Goal: Information Seeking & Learning: Understand process/instructions

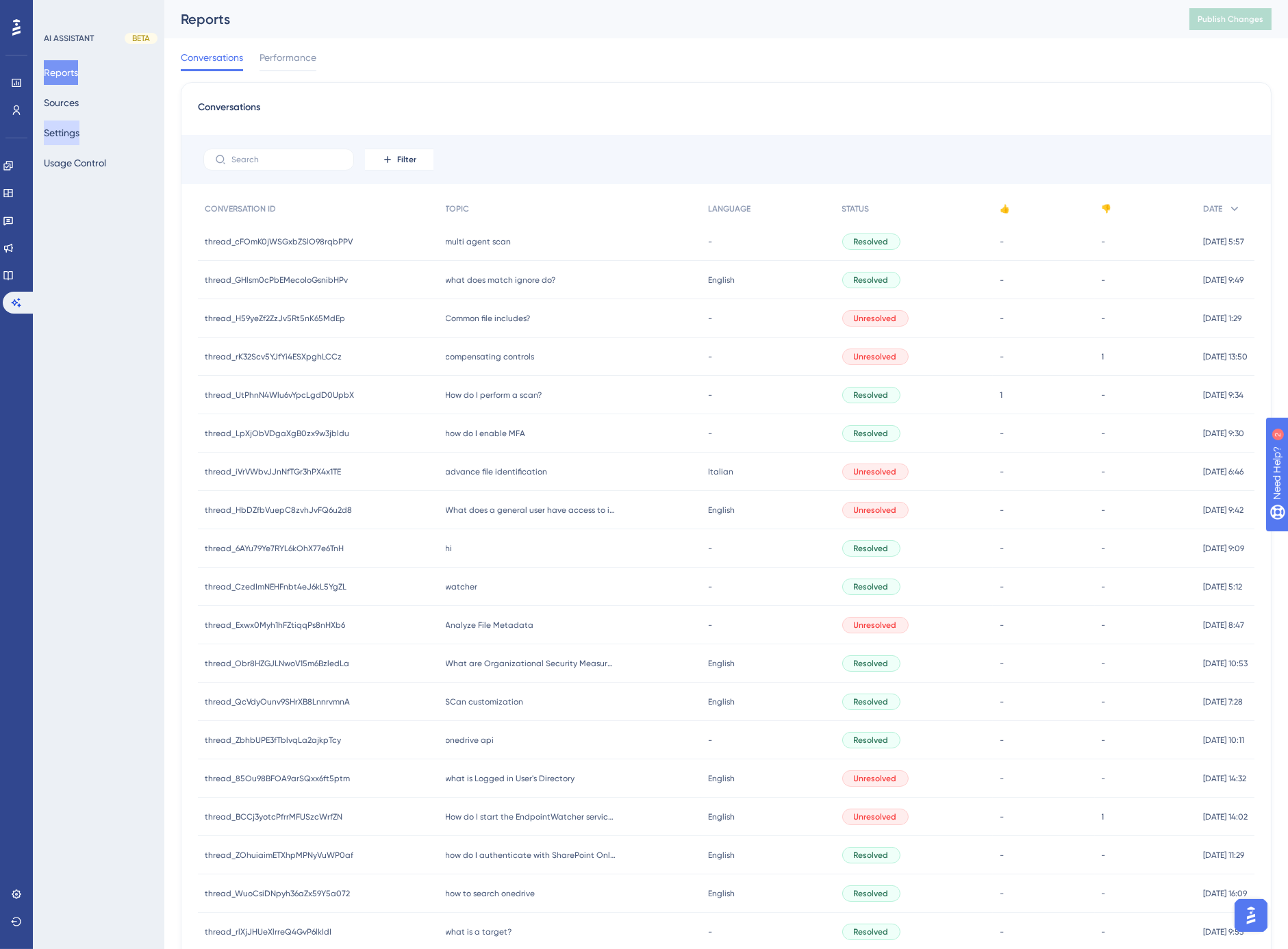
click at [80, 133] on button "Settings" at bounding box center [62, 133] width 36 height 25
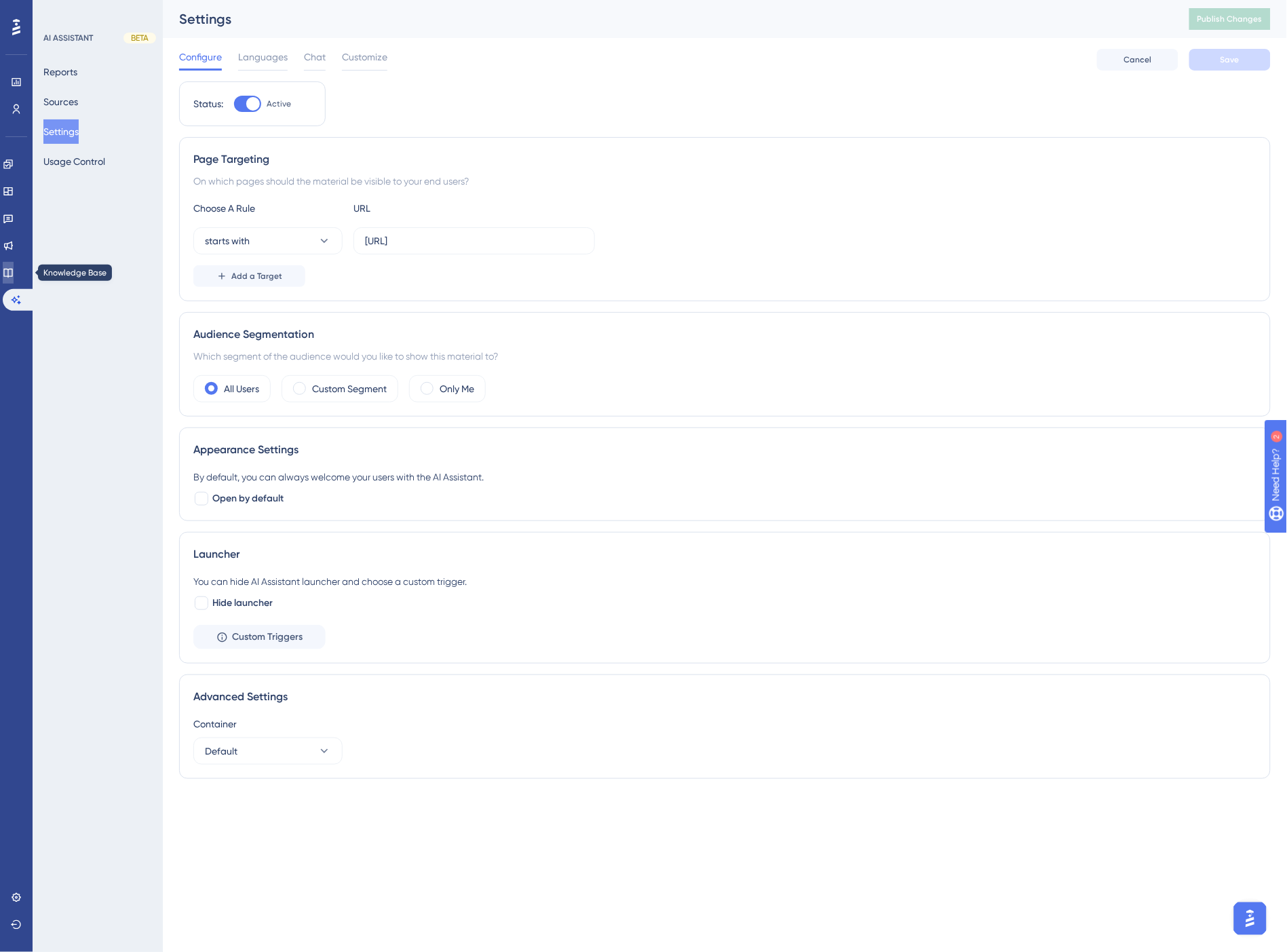
click at [13, 270] on icon at bounding box center [8, 272] width 11 height 11
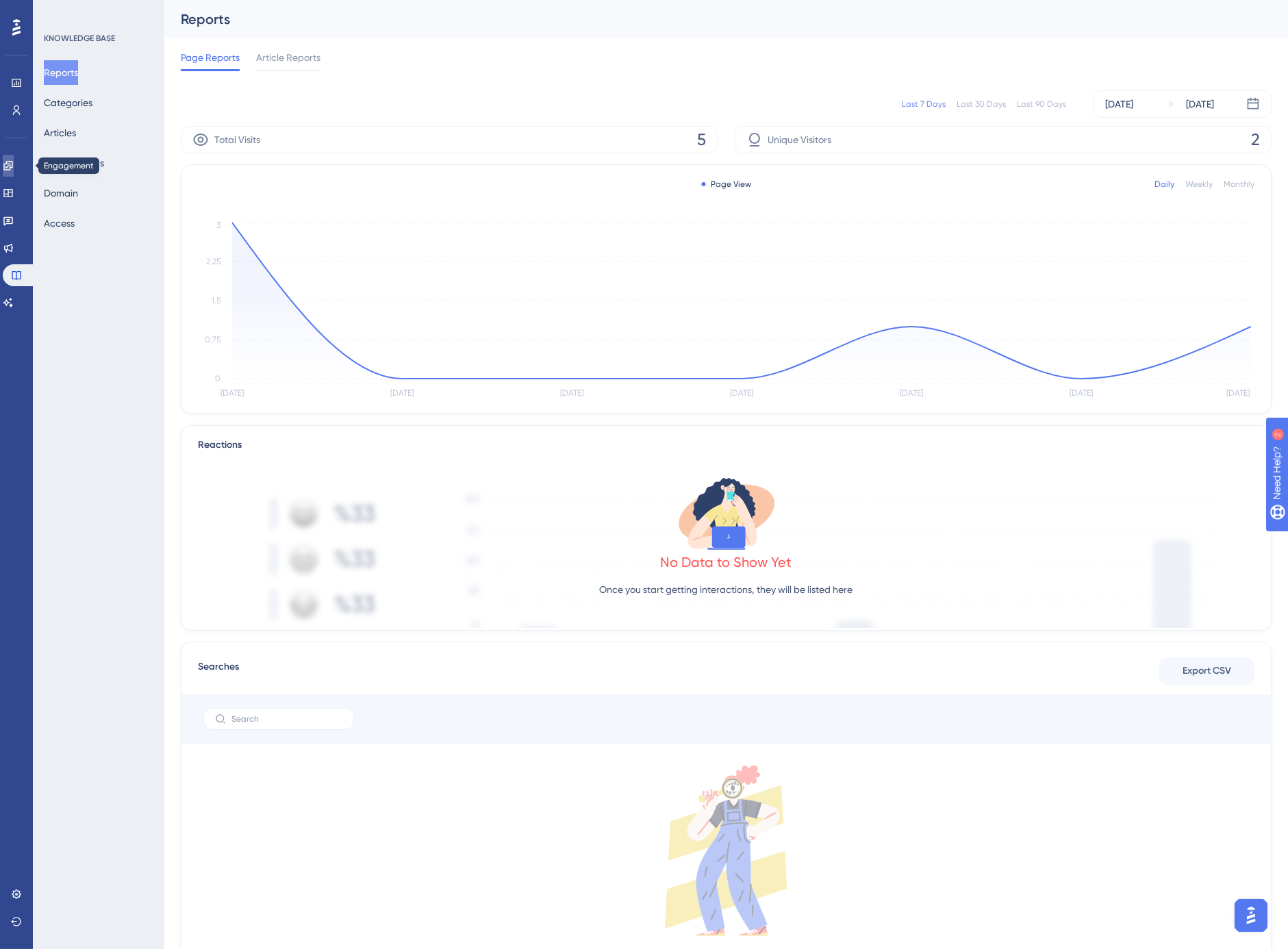
click at [14, 167] on icon at bounding box center [8, 165] width 11 height 11
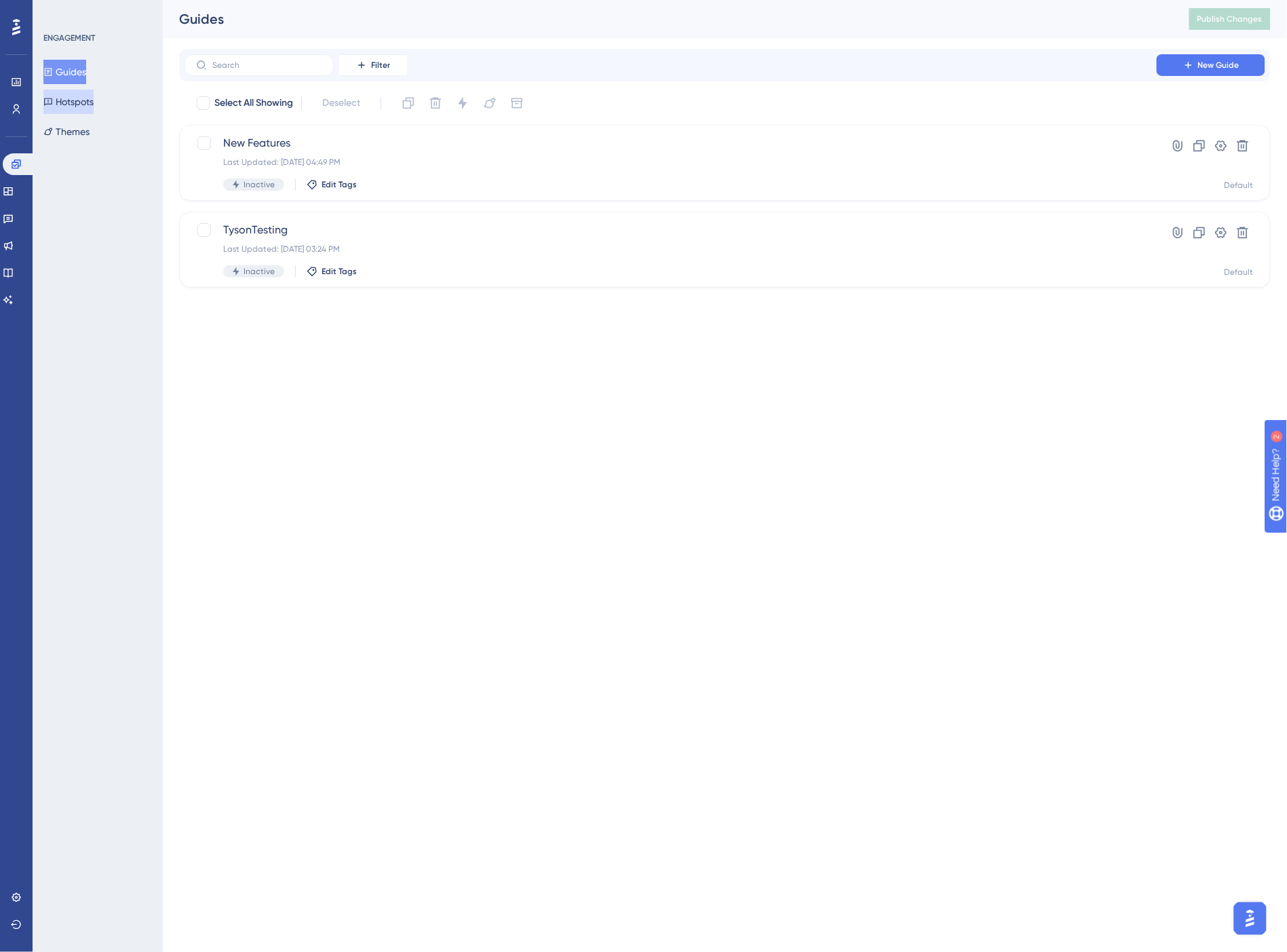
click at [72, 104] on button "Hotspots" at bounding box center [68, 102] width 50 height 25
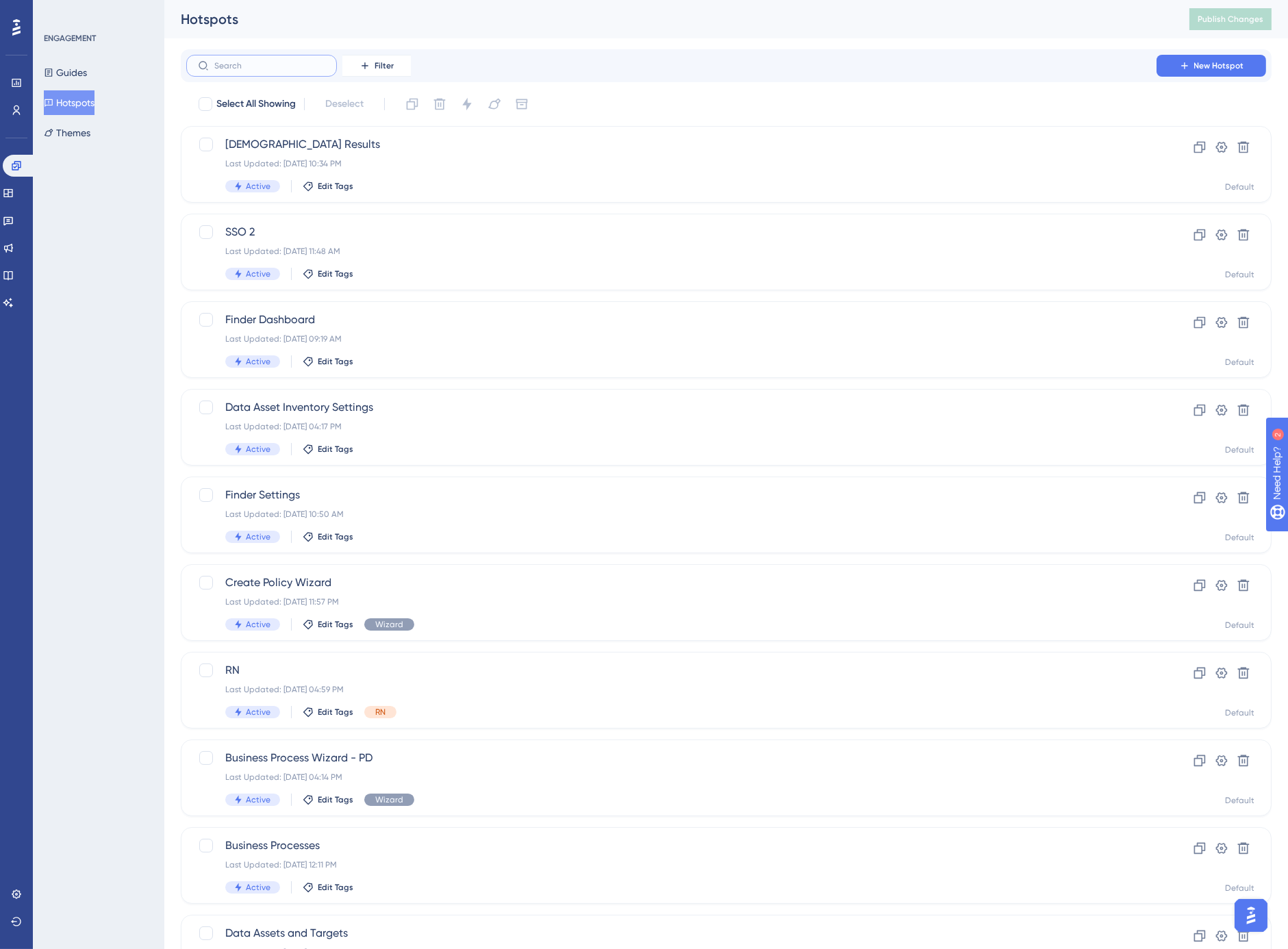
click at [251, 67] on input "text" at bounding box center [270, 66] width 111 height 9
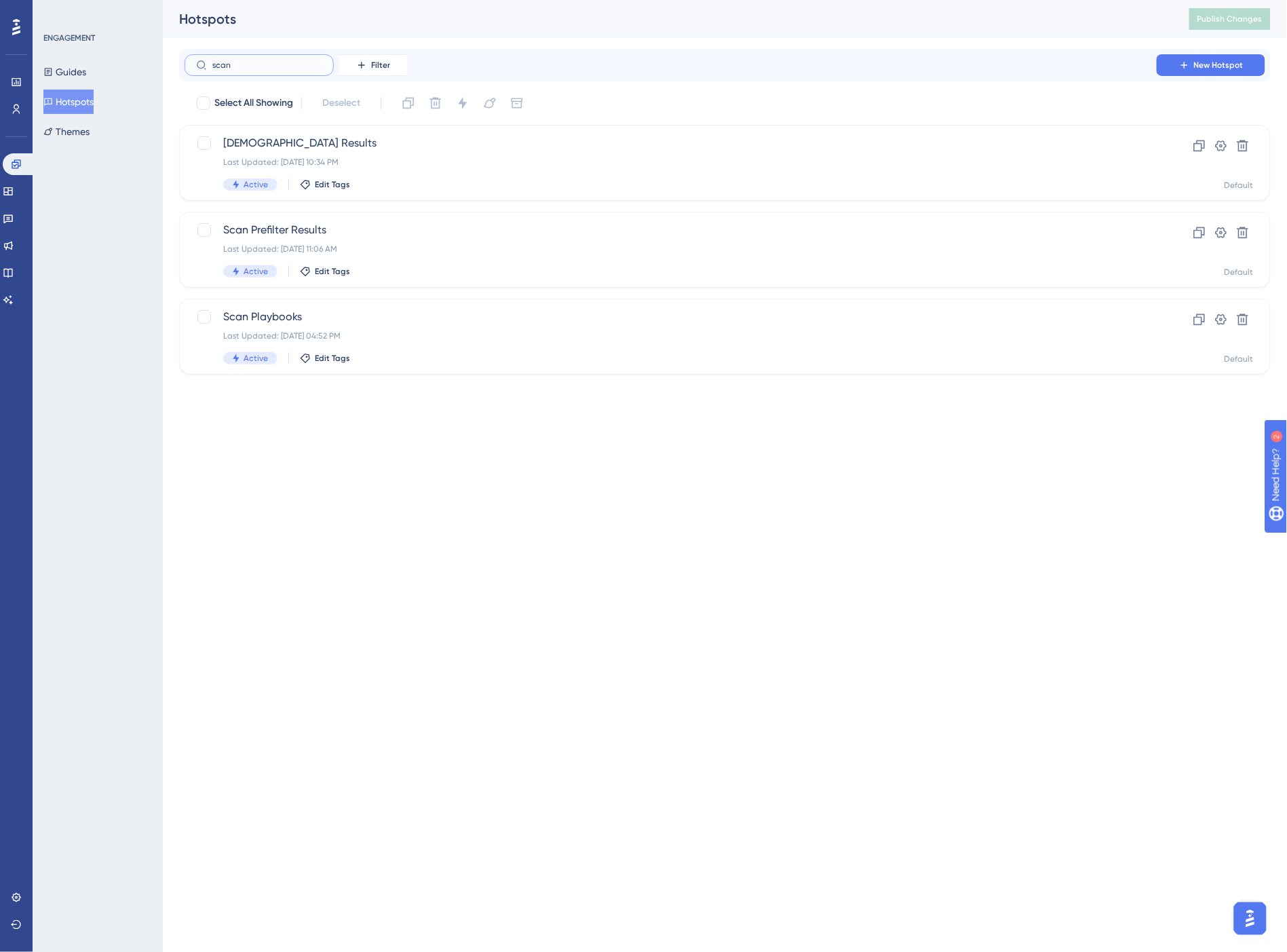
type input "scan s"
checkbox input "true"
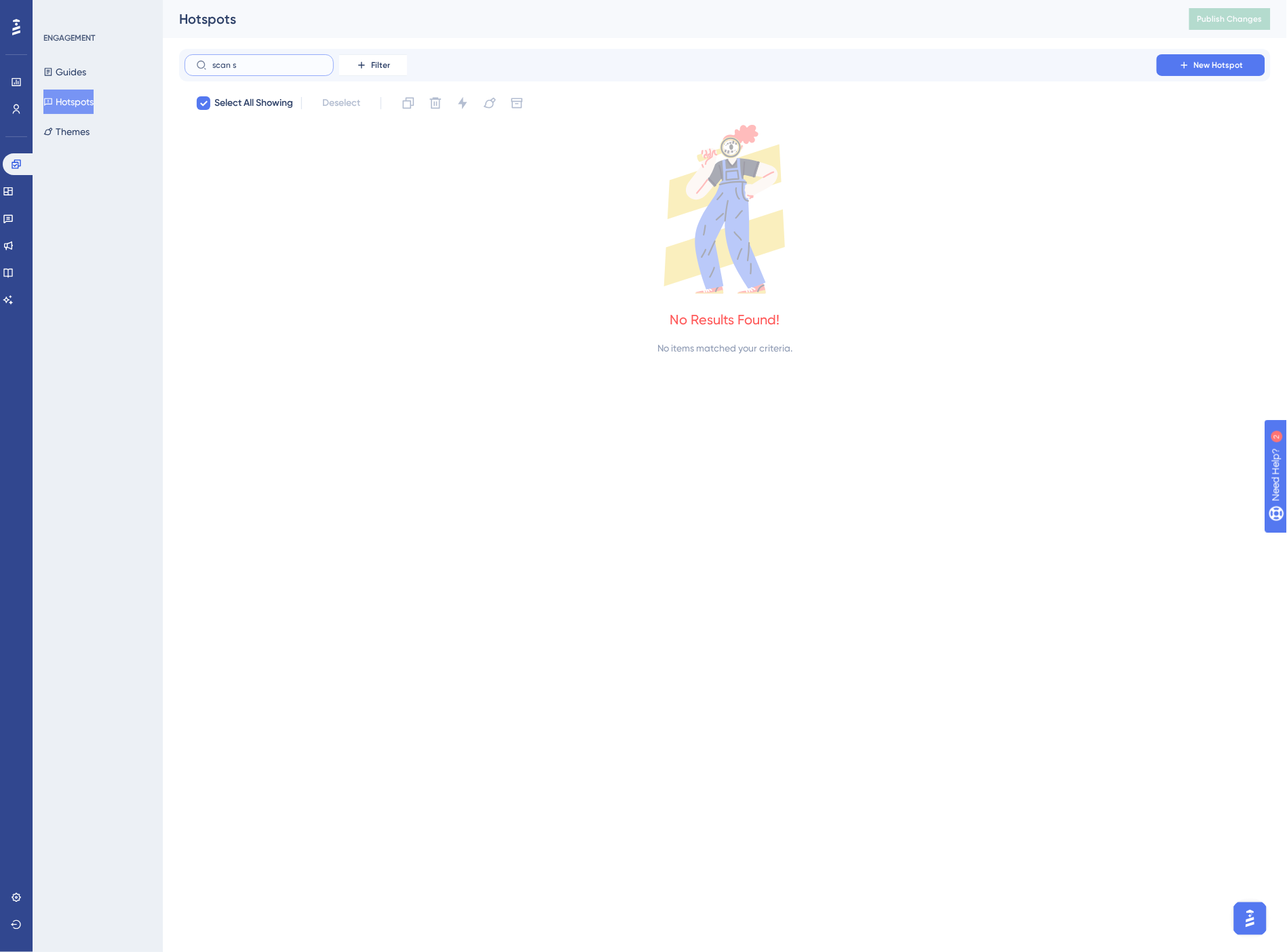
type input "scan"
checkbox input "false"
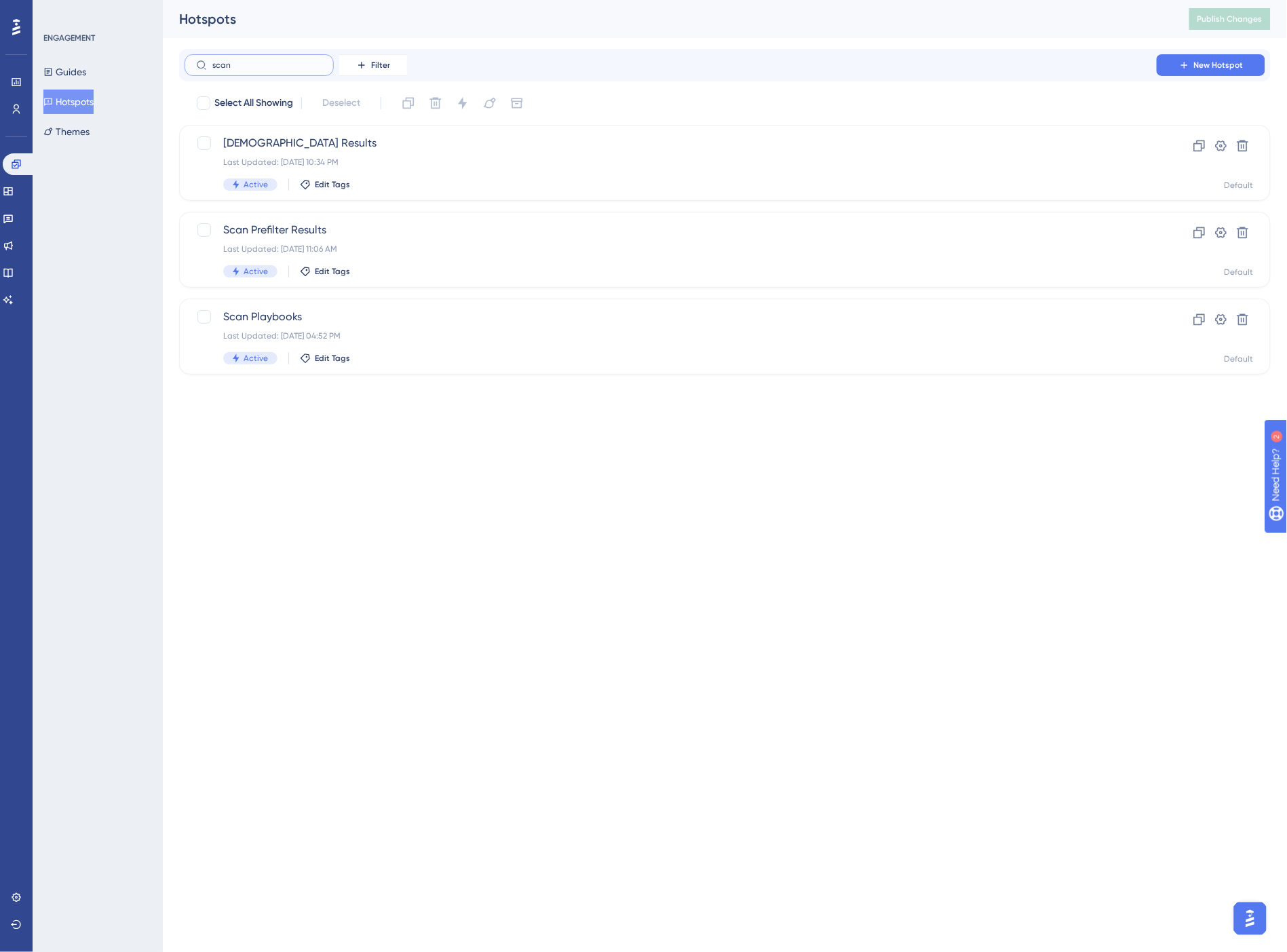
drag, startPoint x: 236, startPoint y: 66, endPoint x: 195, endPoint y: 66, distance: 41.0
click at [195, 66] on label "scan" at bounding box center [258, 65] width 149 height 22
type input "setting"
click at [403, 320] on span "Scans Settings" at bounding box center [670, 316] width 895 height 16
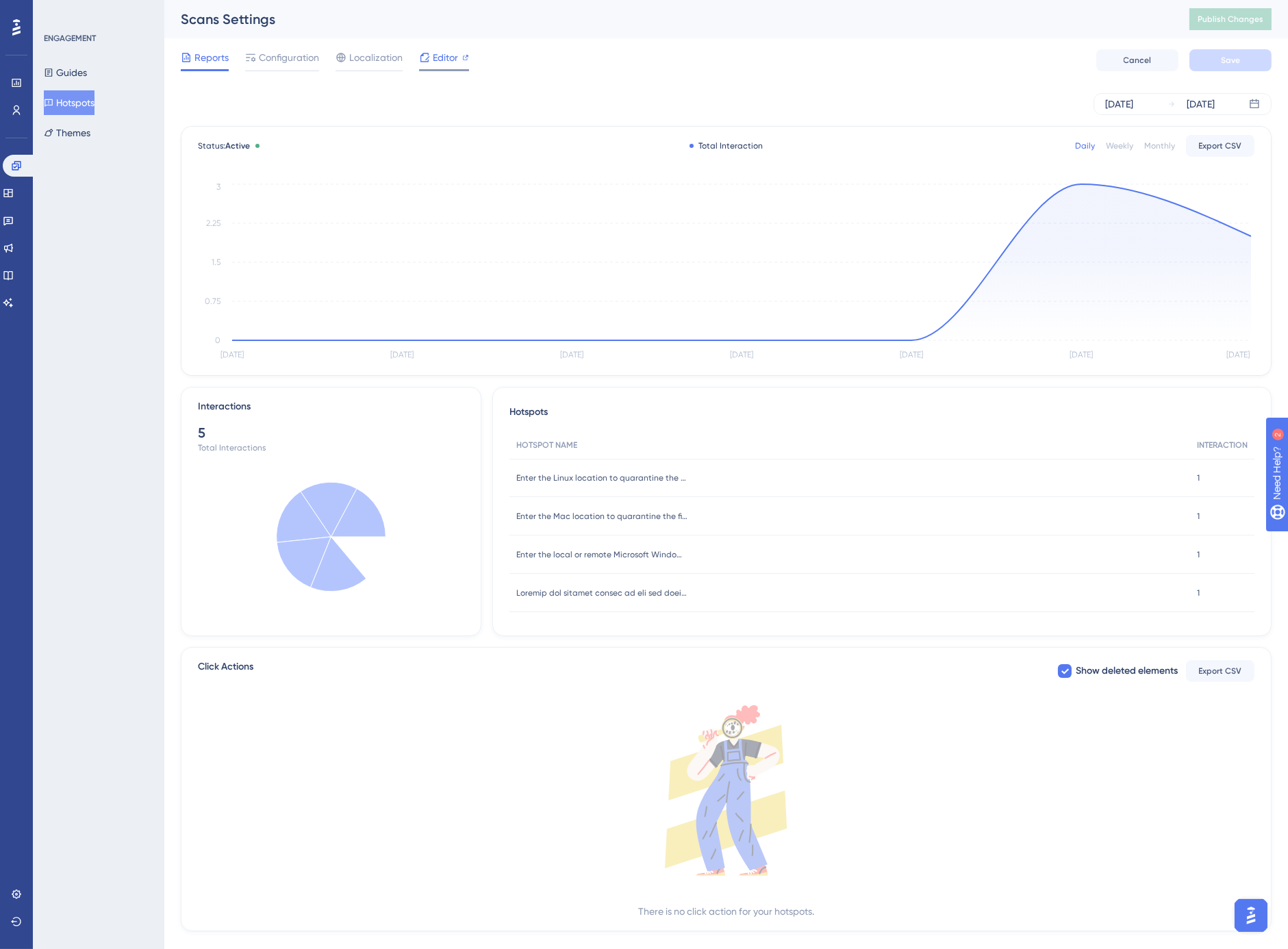
click at [444, 58] on span "Editor" at bounding box center [446, 57] width 26 height 16
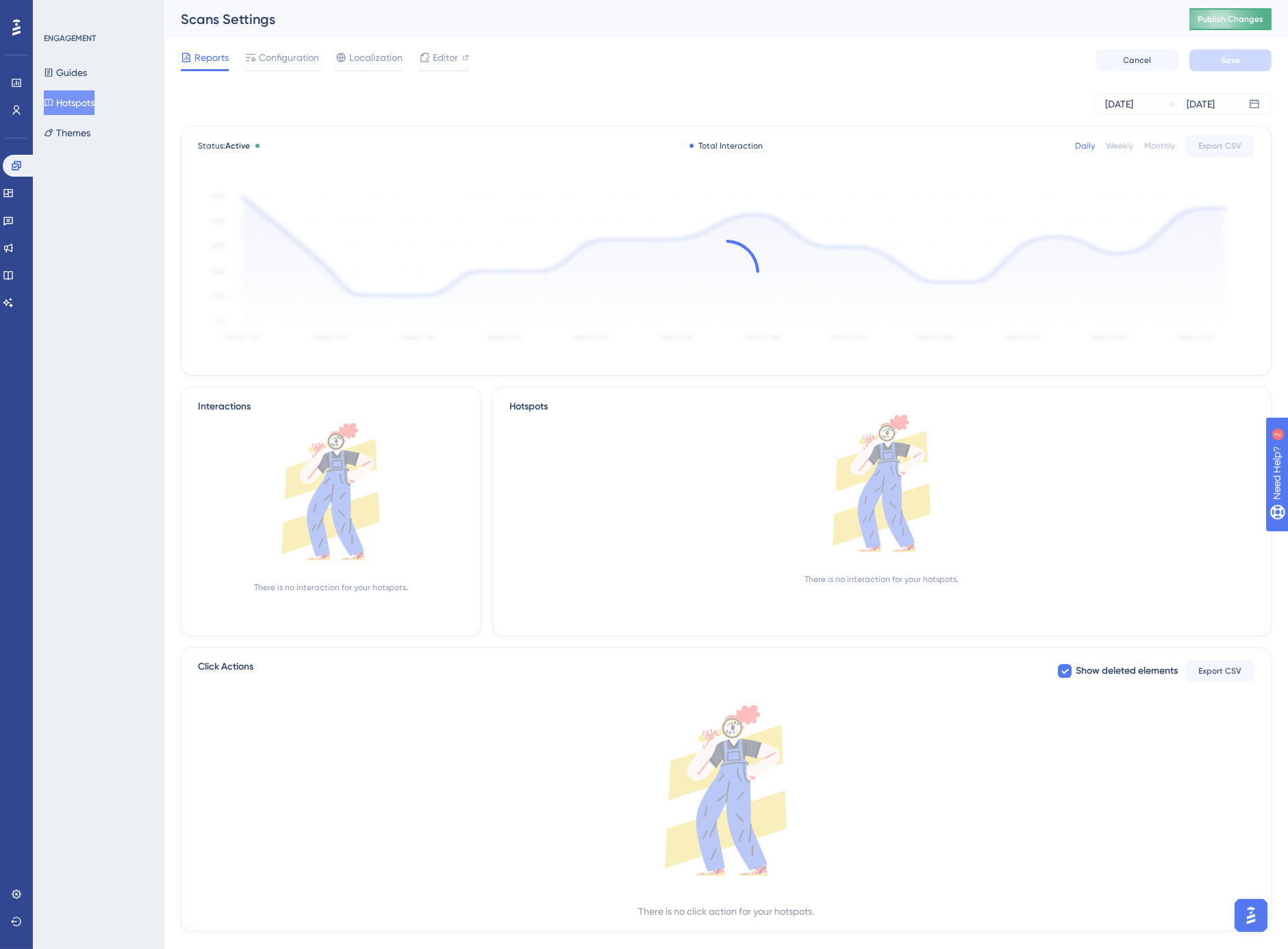
click at [1255, 16] on span "Publish Changes" at bounding box center [1230, 19] width 66 height 11
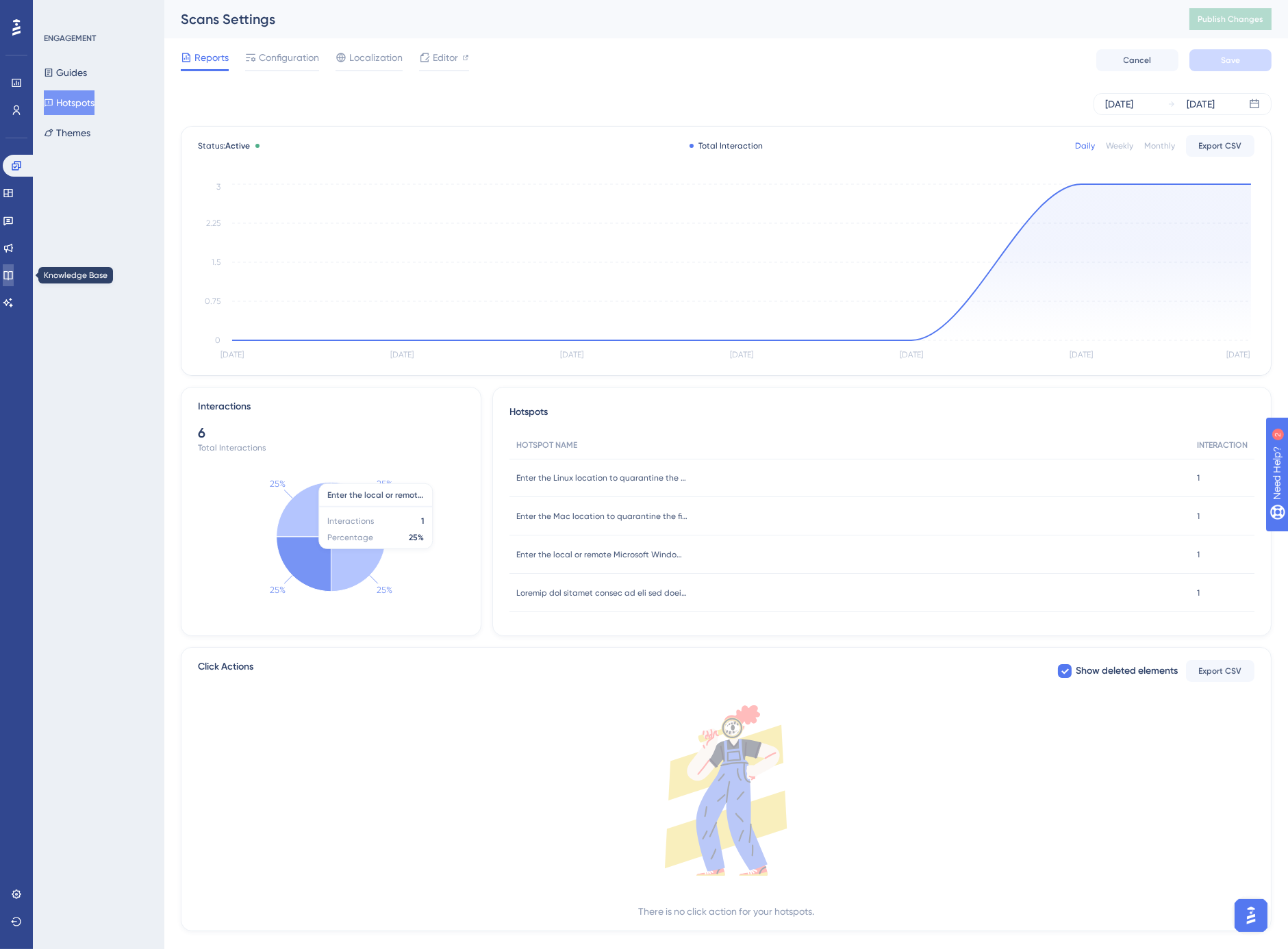
click at [12, 274] on icon at bounding box center [8, 276] width 9 height 9
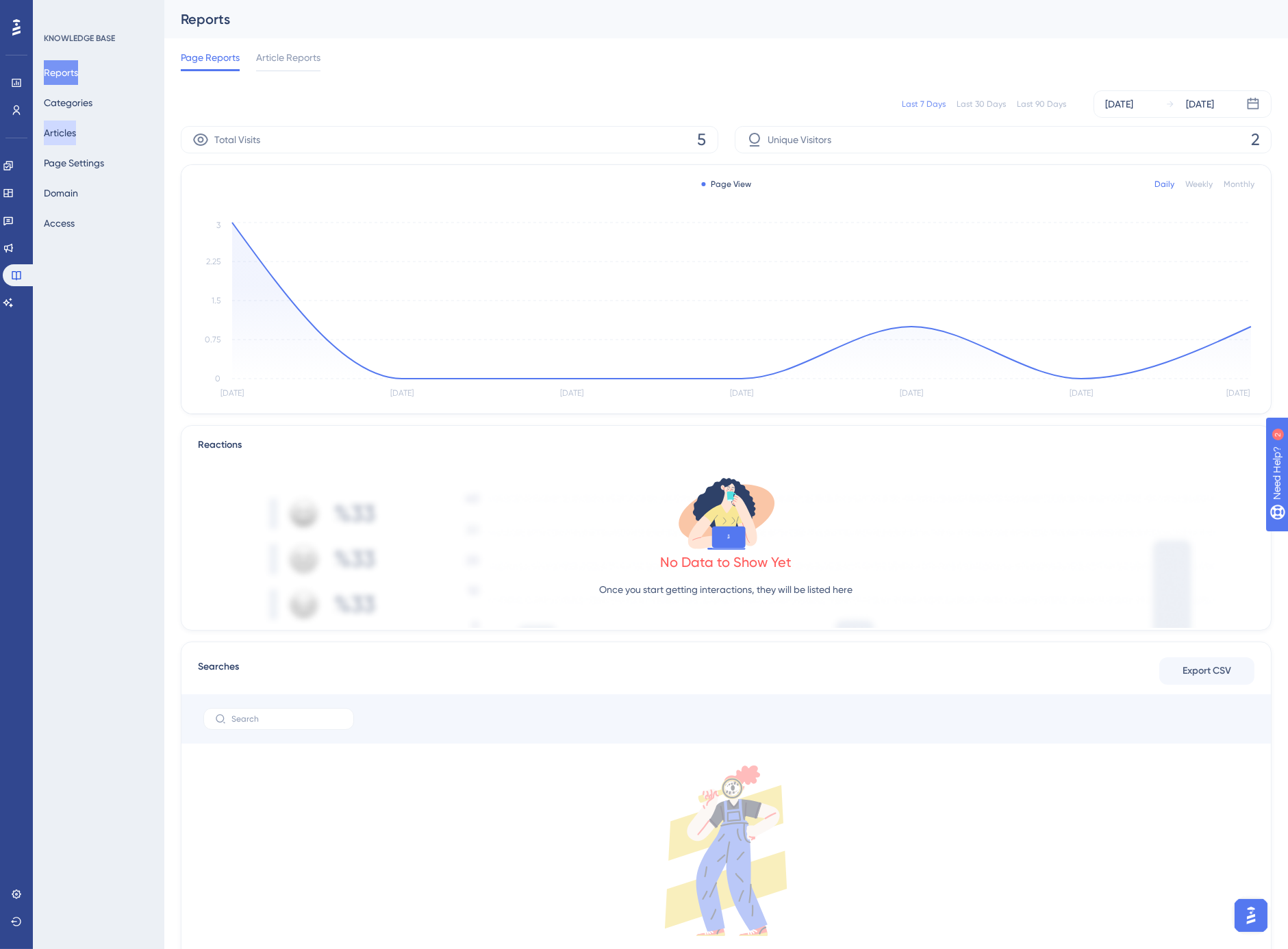
click at [71, 129] on button "Articles" at bounding box center [60, 133] width 32 height 25
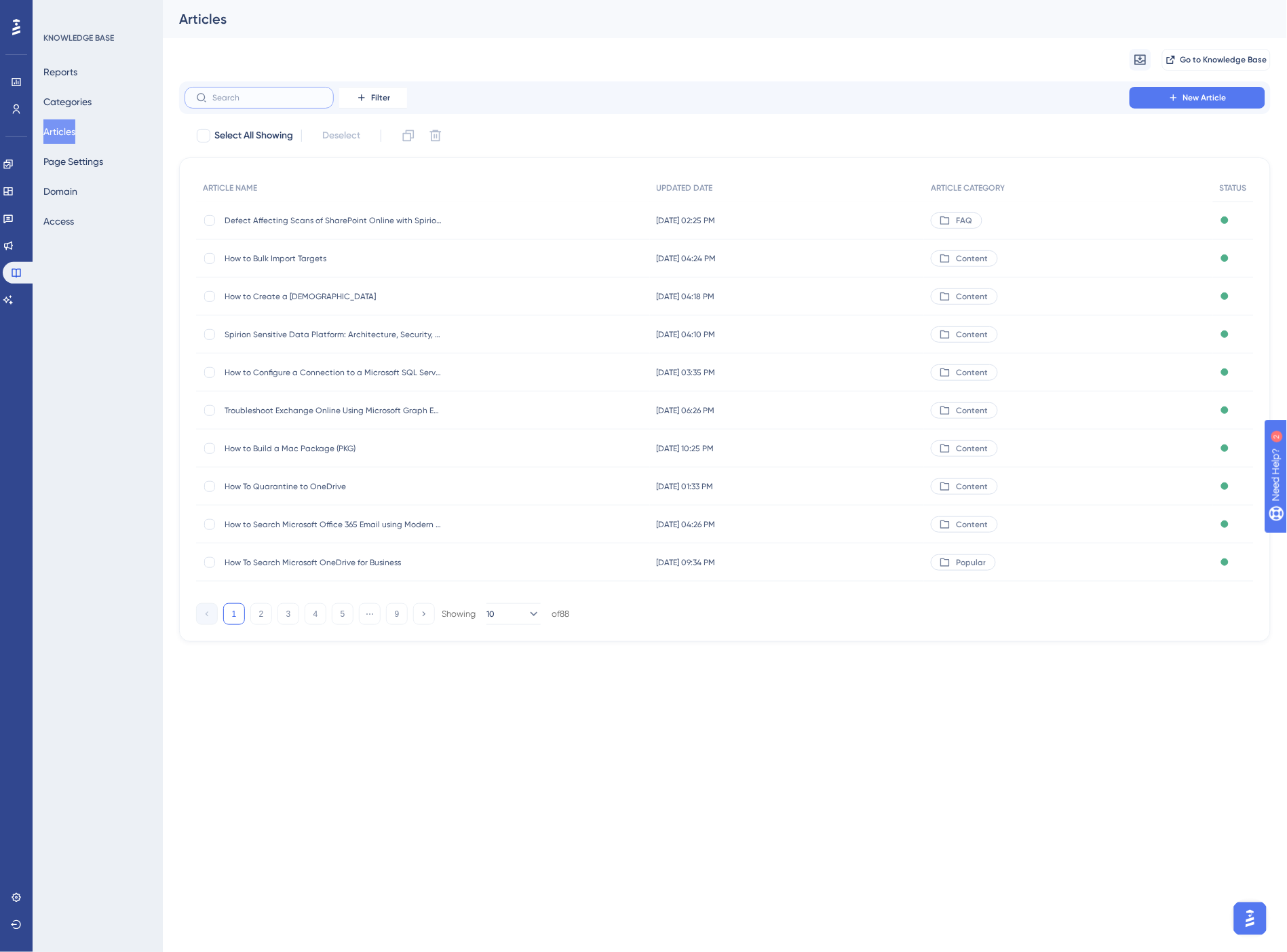
click at [262, 100] on input "text" at bounding box center [267, 97] width 110 height 9
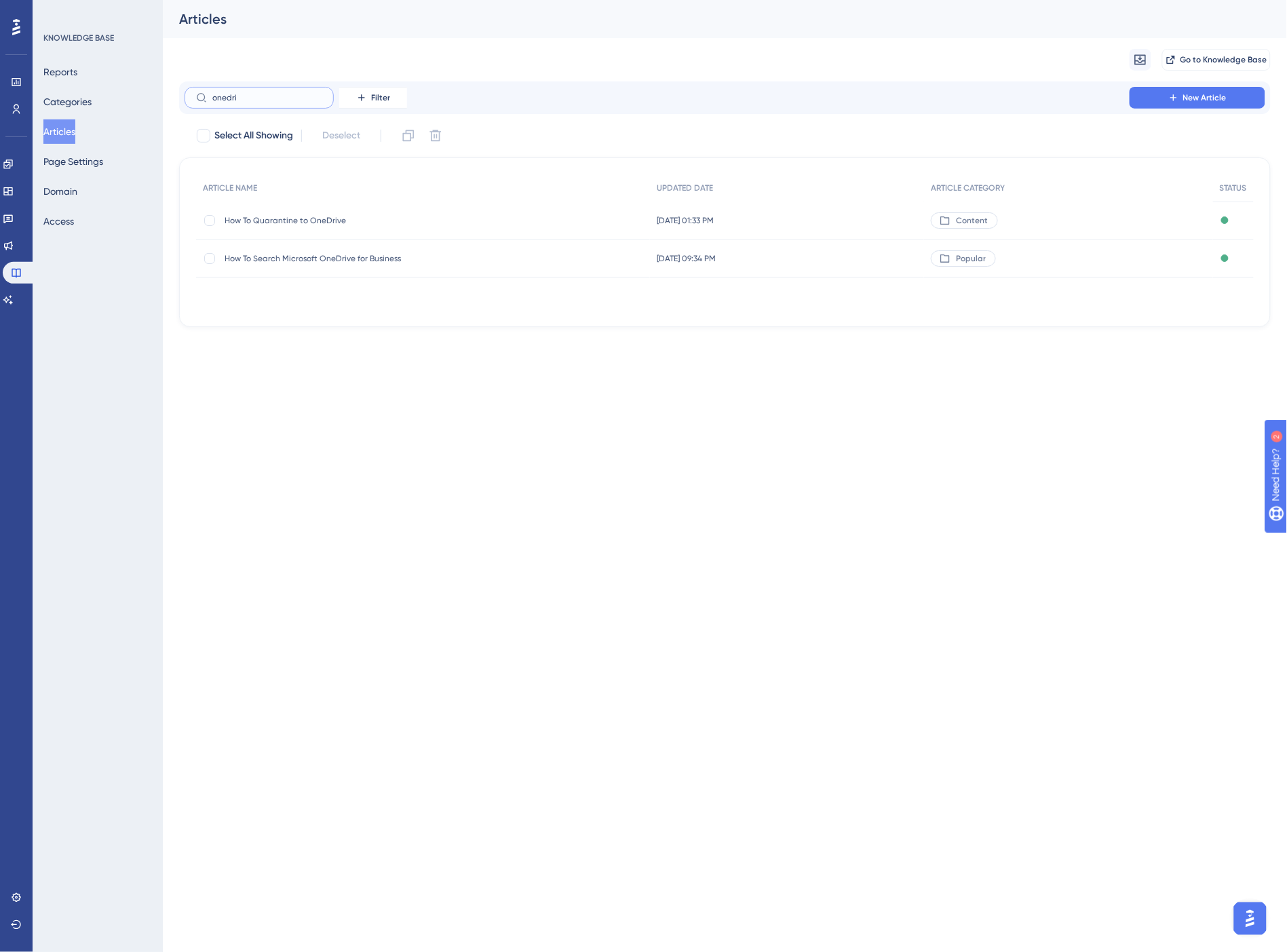
type input "onedri"
click at [322, 215] on span "How To Quarantine to OneDrive" at bounding box center [333, 220] width 217 height 11
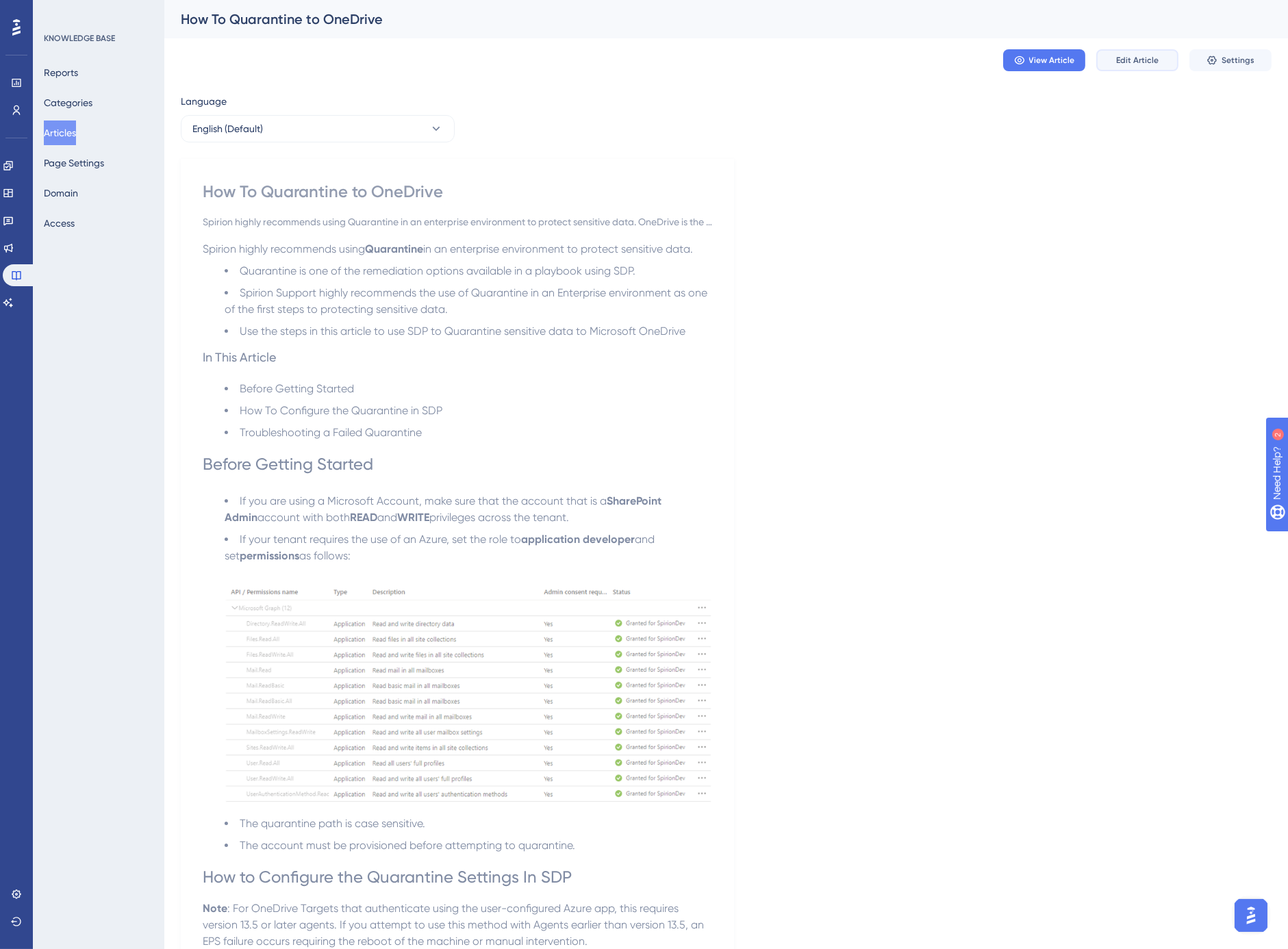
click at [1128, 65] on span "Edit Article" at bounding box center [1138, 60] width 43 height 11
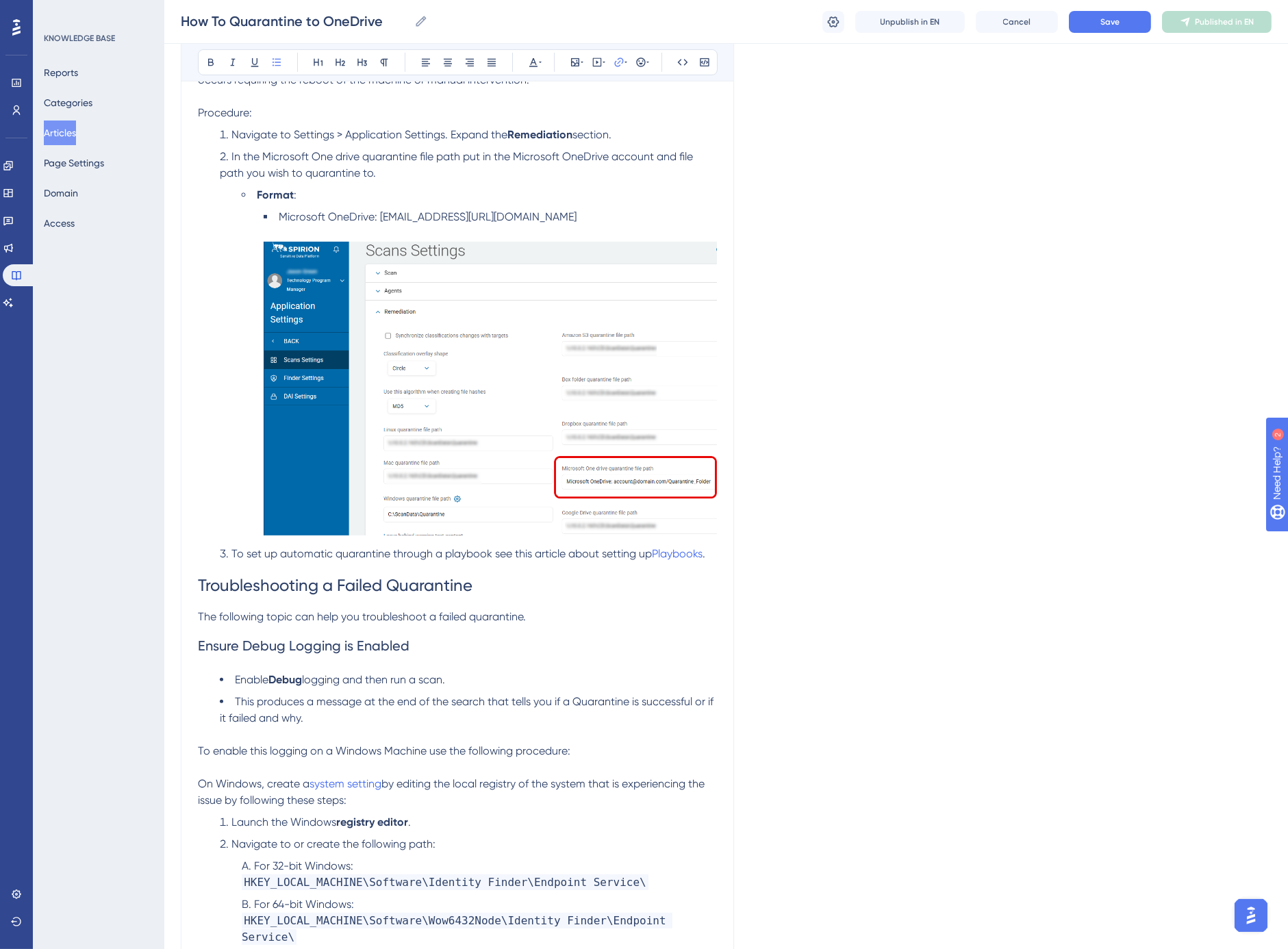
scroll to position [786, 0]
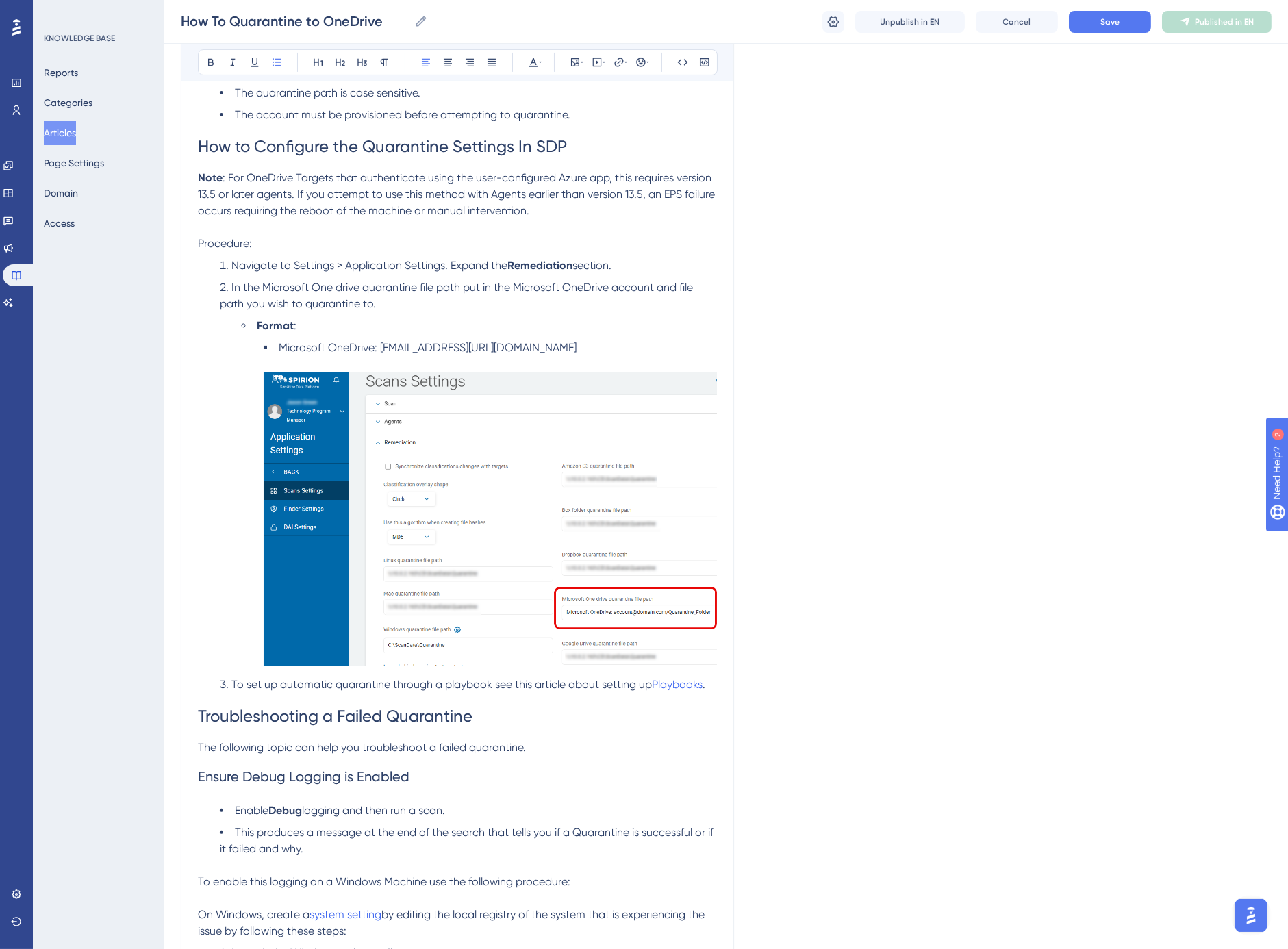
drag, startPoint x: 625, startPoint y: 347, endPoint x: 282, endPoint y: 350, distance: 343.0
click at [282, 350] on li "Microsoft OneDrive: [EMAIL_ADDRESS][URL][DOMAIN_NAME]" at bounding box center [490, 505] width 453 height 331
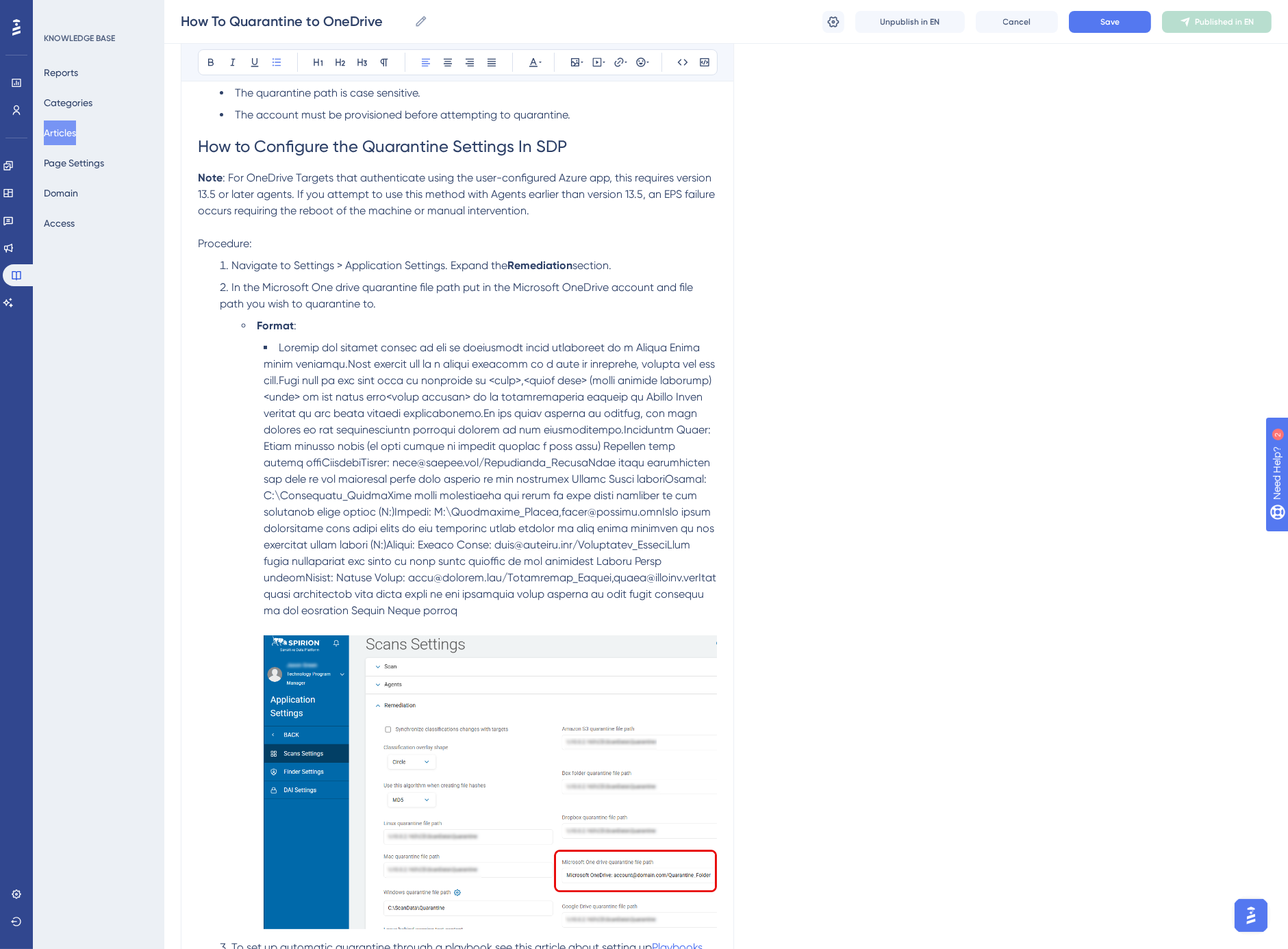
click at [281, 346] on span at bounding box center [491, 479] width 455 height 276
click at [275, 325] on strong "Format" at bounding box center [276, 326] width 37 height 13
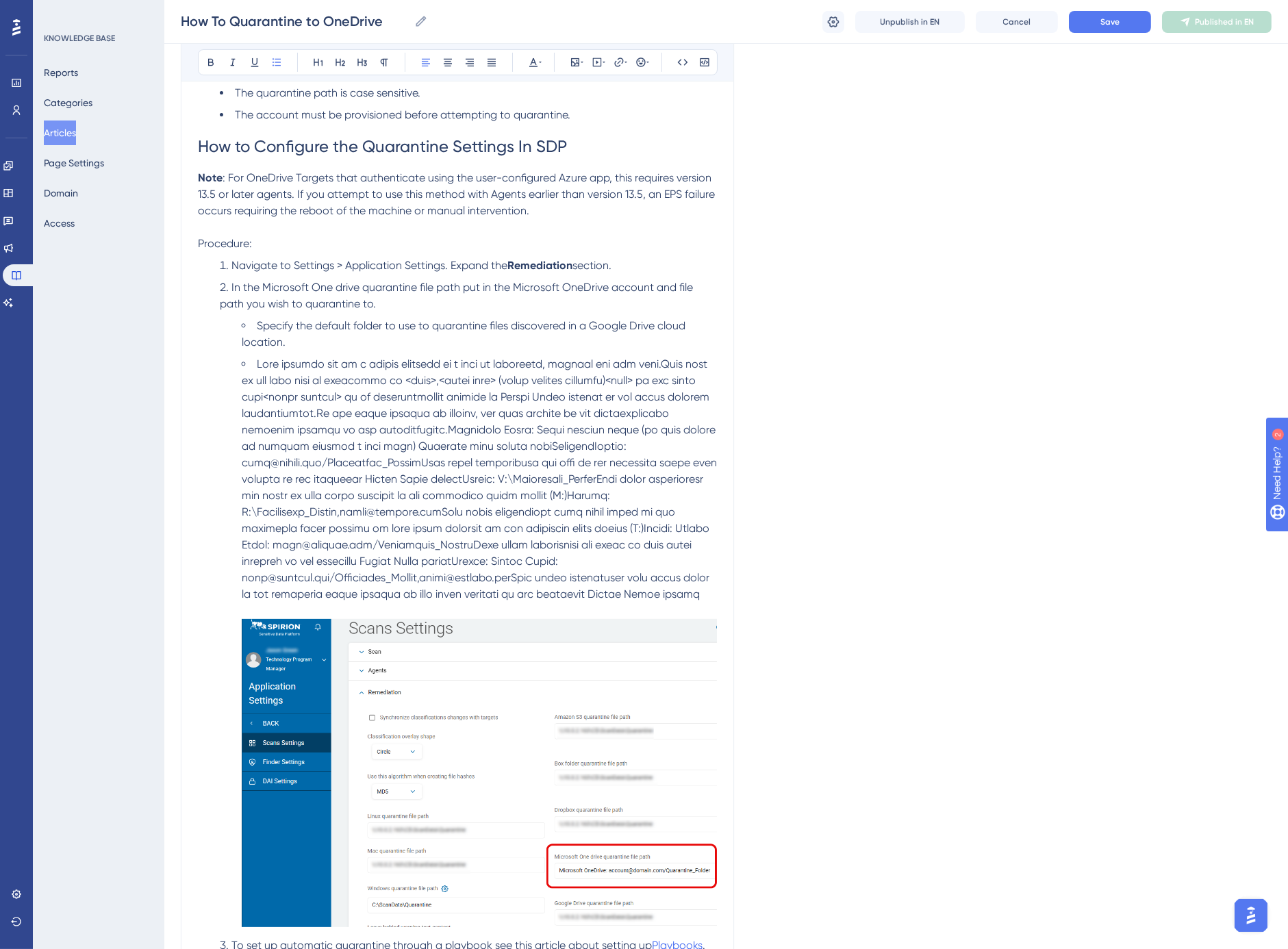
click at [645, 363] on span at bounding box center [480, 479] width 478 height 243
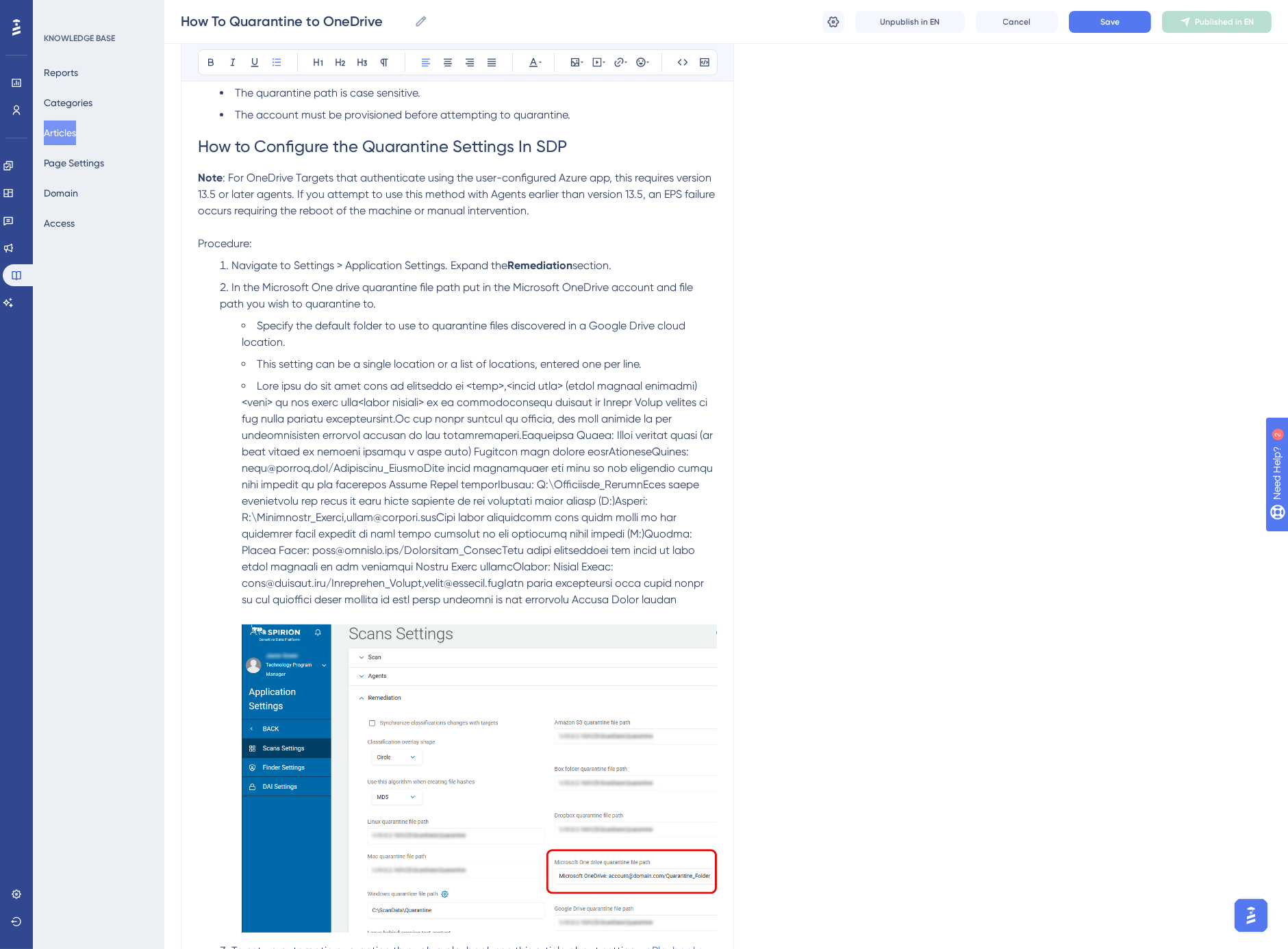
click at [362, 400] on span at bounding box center [478, 493] width 474 height 227
click at [242, 400] on span at bounding box center [478, 493] width 474 height 227
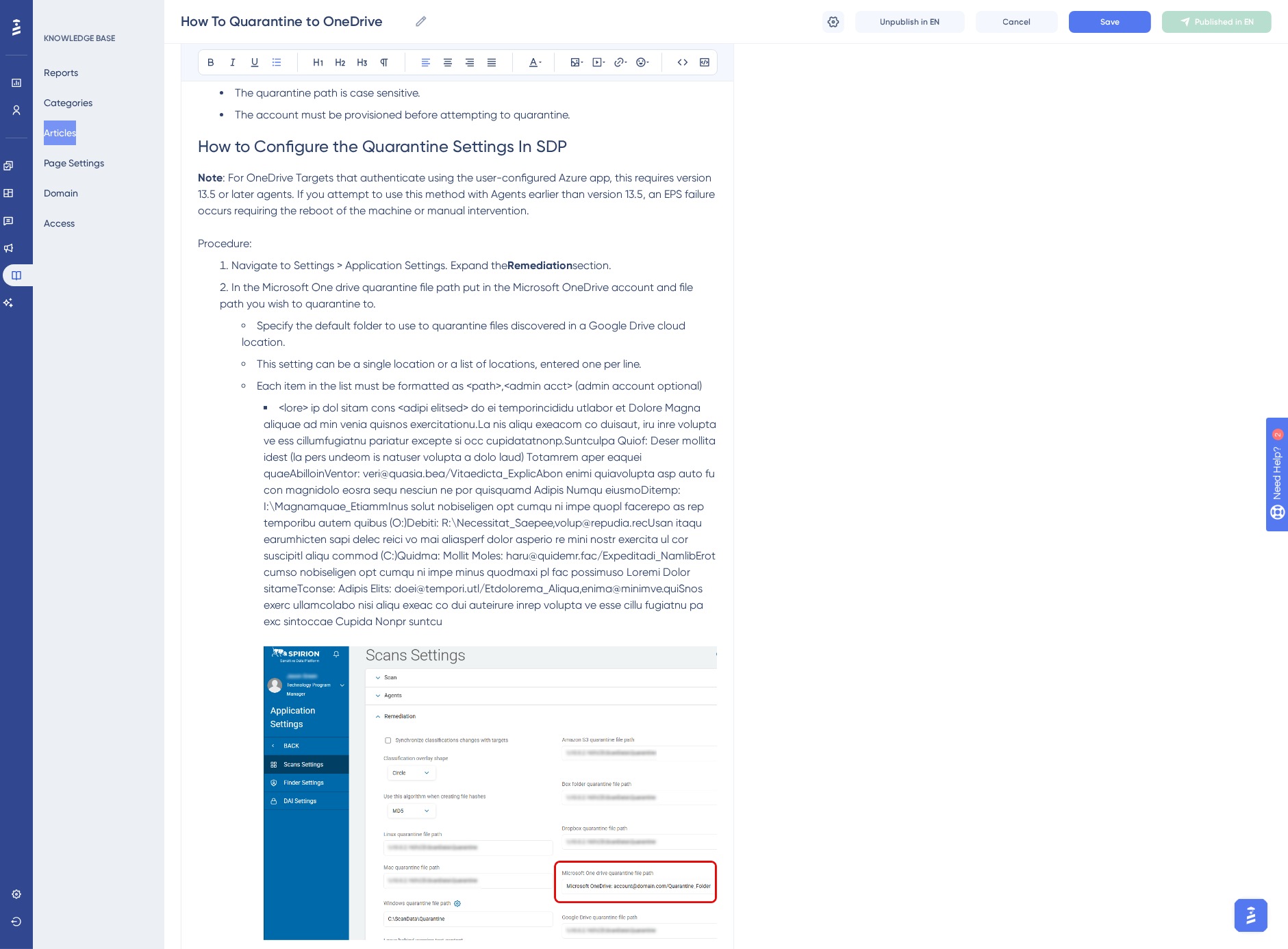
drag, startPoint x: 477, startPoint y: 425, endPoint x: 537, endPoint y: 427, distance: 60.0
click at [477, 425] on span at bounding box center [491, 514] width 455 height 227
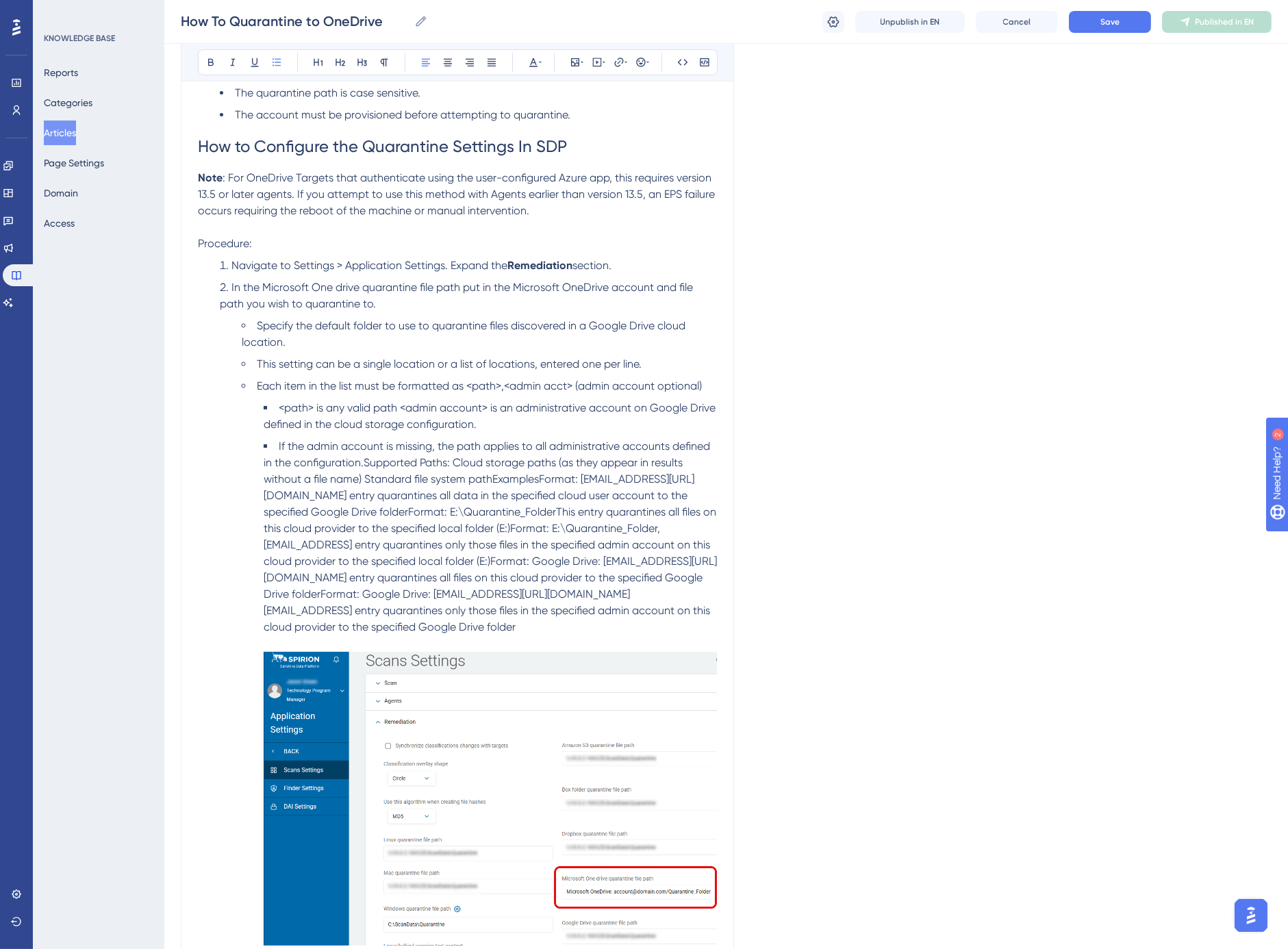
click at [365, 462] on span "If the admin account is missing, the path applies to all administrative account…" at bounding box center [491, 536] width 455 height 194
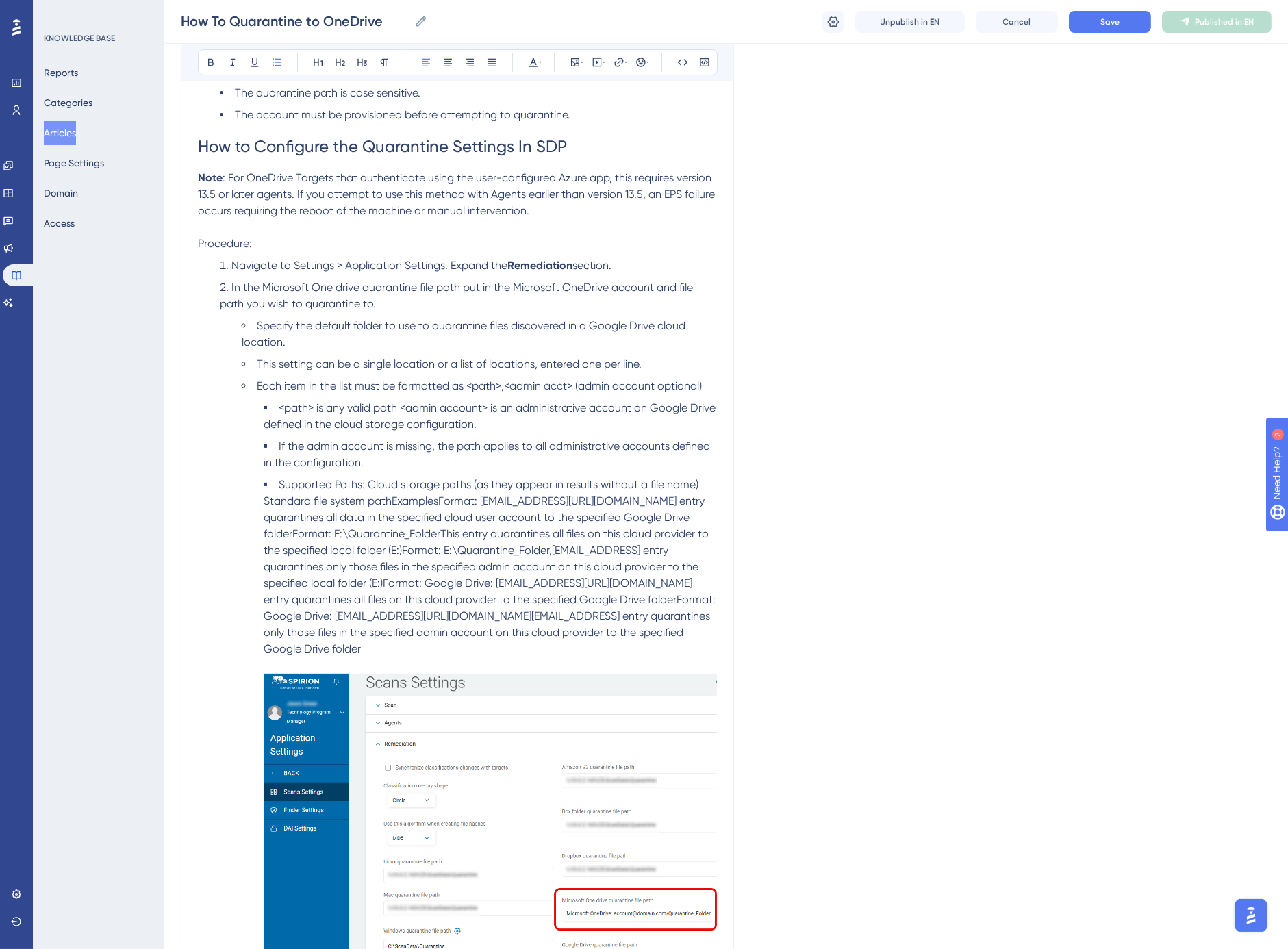
click at [367, 501] on span "Supported Paths: Cloud storage paths (as they appear in results without a file …" at bounding box center [491, 566] width 455 height 177
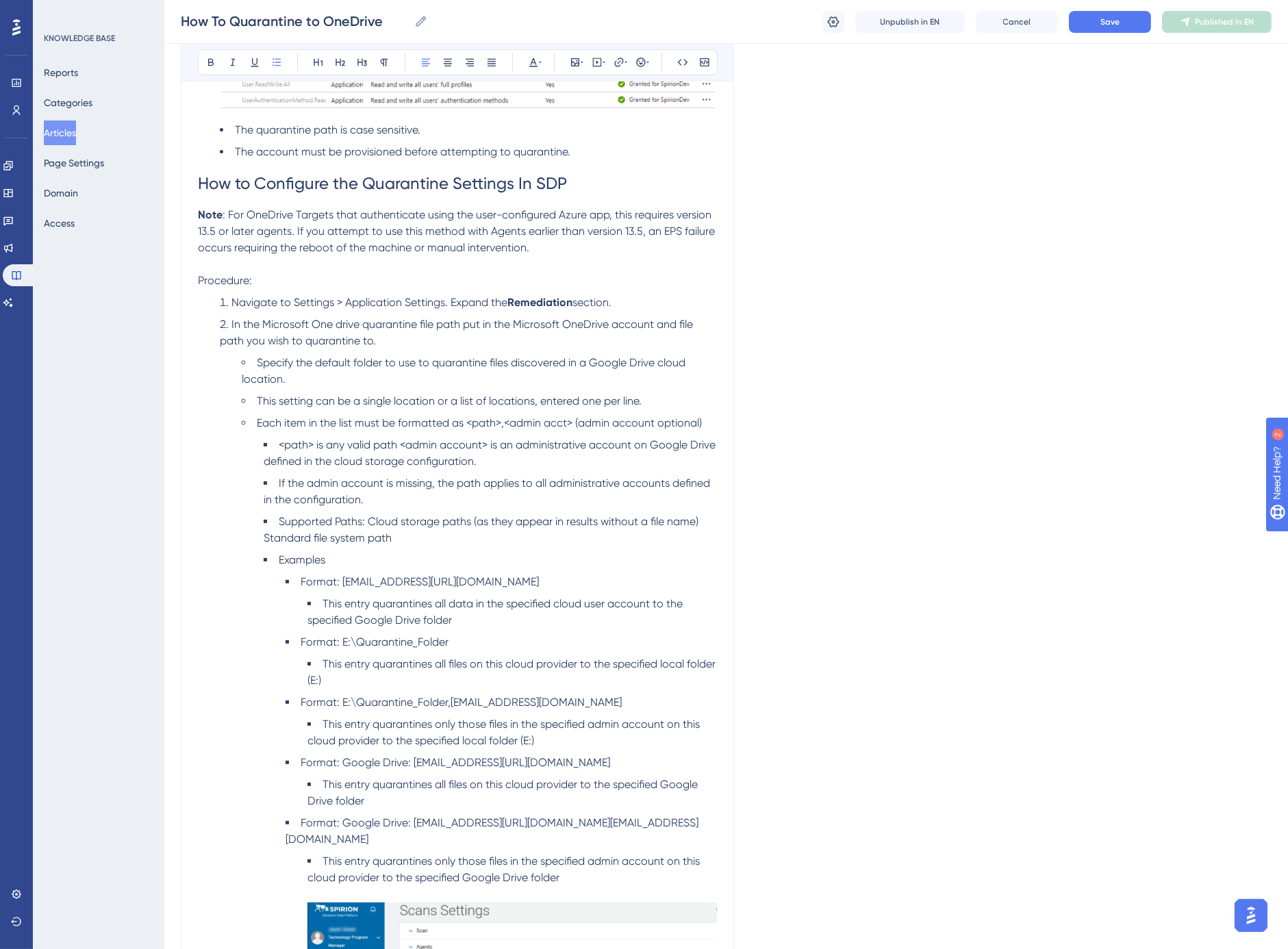
scroll to position [710, 0]
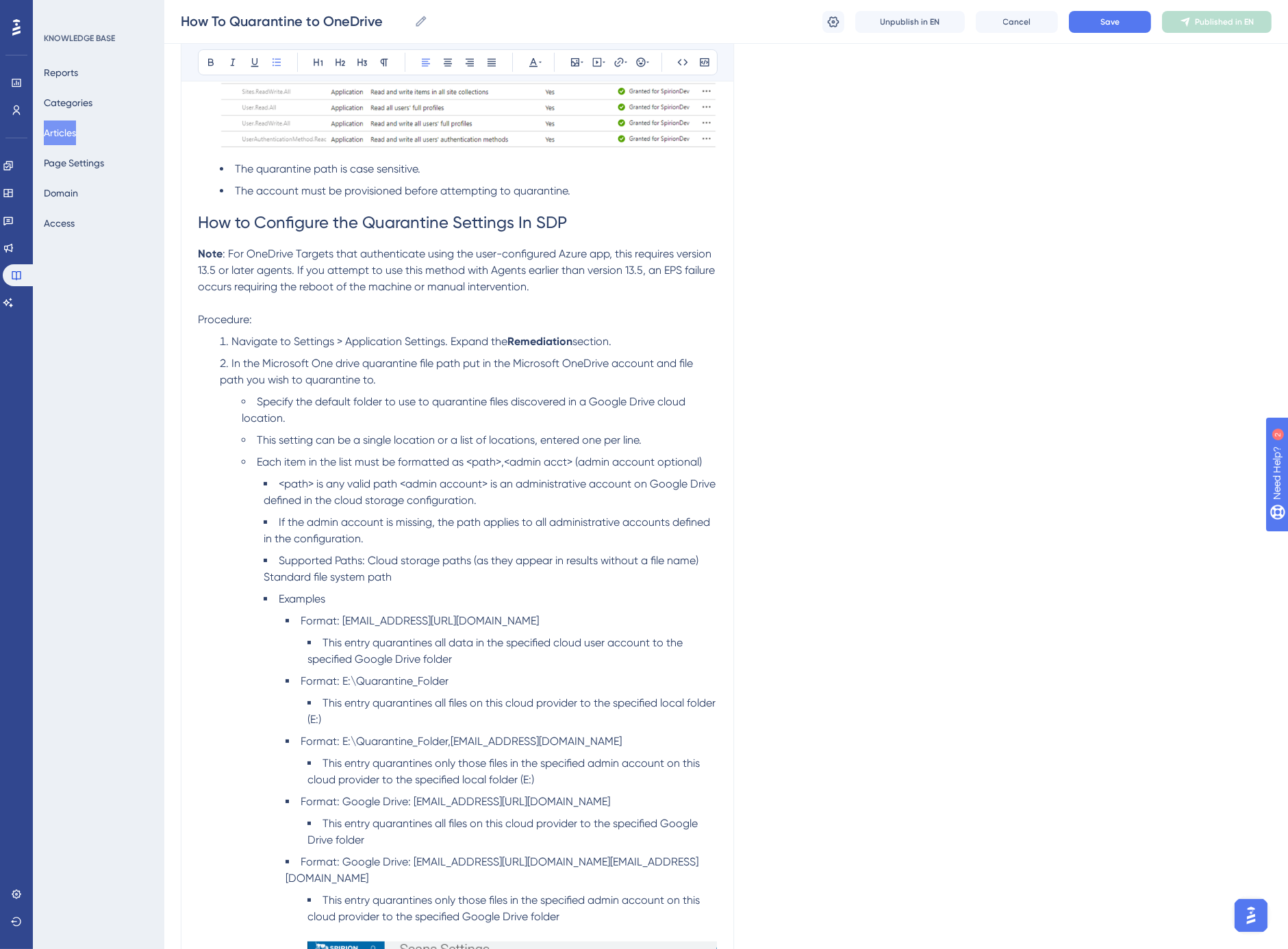
click at [294, 522] on span "If the admin account is missing, the path applies to all administrative account…" at bounding box center [488, 530] width 450 height 29
click at [401, 481] on span "<path> is any valid path <admin account> is an administrative account on Google…" at bounding box center [491, 492] width 455 height 29
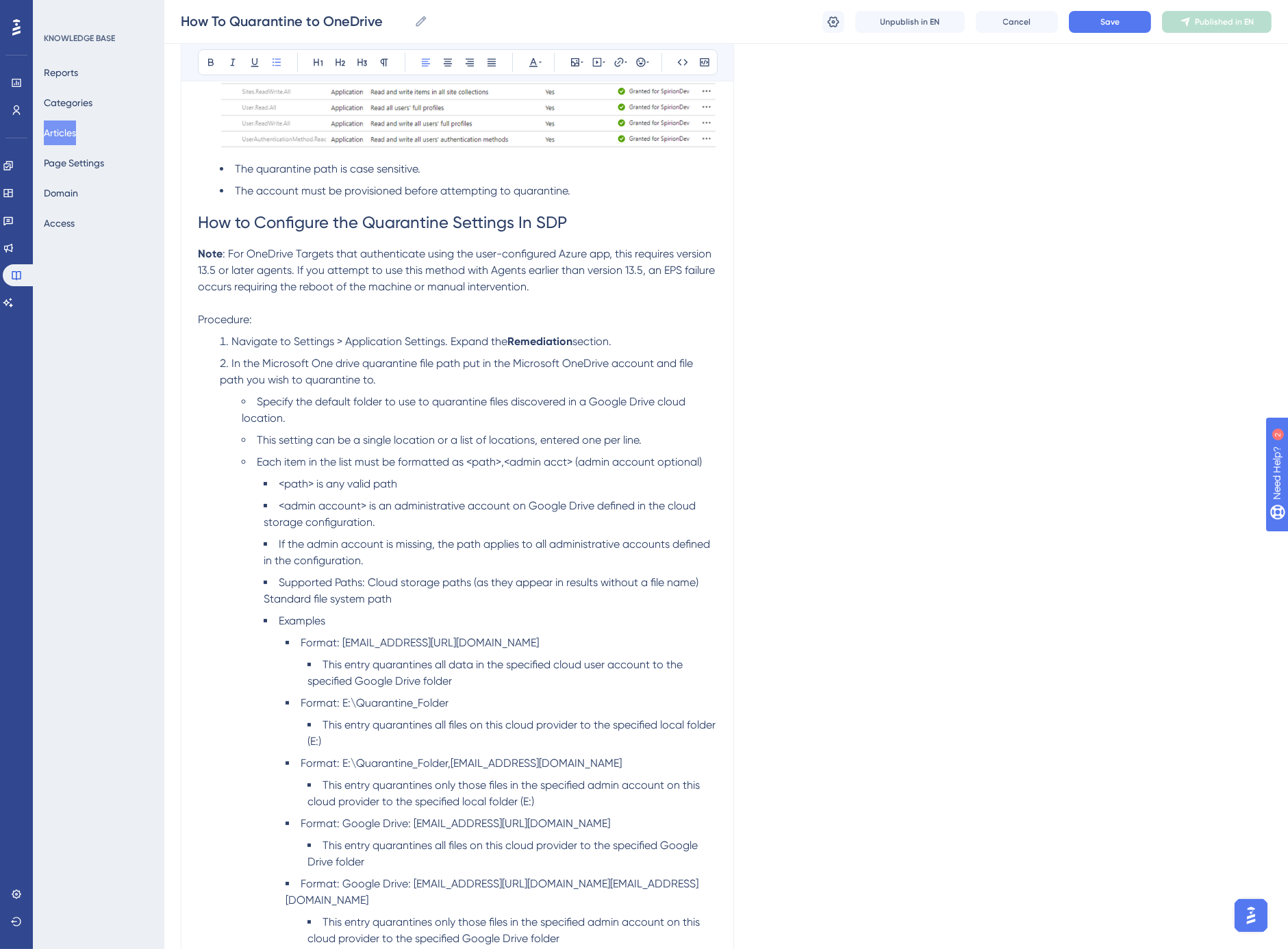
click at [275, 543] on li "If the admin account is missing, the path applies to all administrative account…" at bounding box center [490, 553] width 453 height 33
click at [291, 586] on span "Supported Paths: Cloud storage paths (as they appear in results without a file …" at bounding box center [482, 590] width 437 height 29
click at [346, 581] on span "Supported Paths: Cloud storage paths (as they appear in results without a file …" at bounding box center [460, 590] width 437 height 29
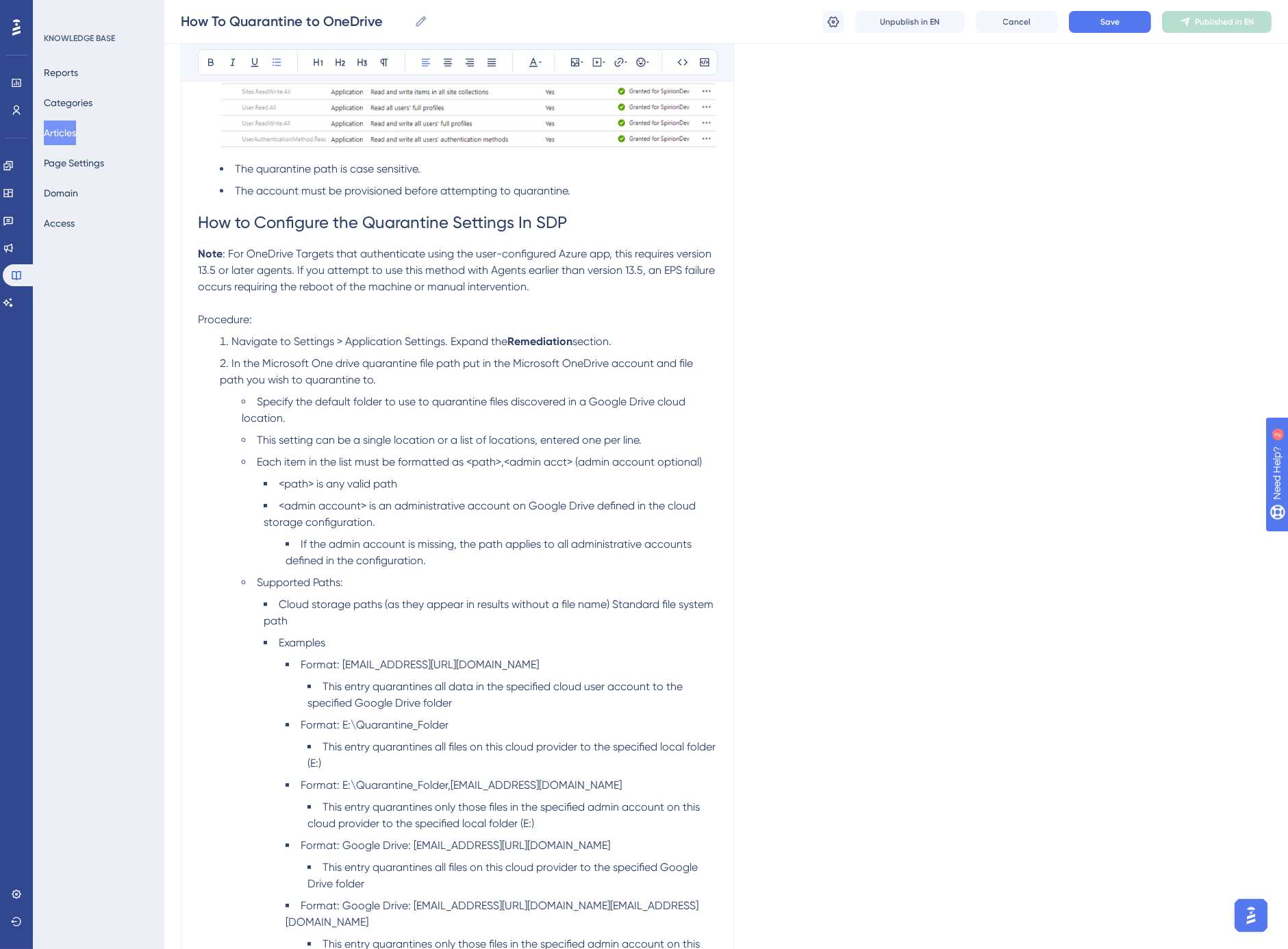
click at [614, 601] on span "Cloud storage paths (as they appear in results without a file name) Standard fi…" at bounding box center [489, 612] width 452 height 29
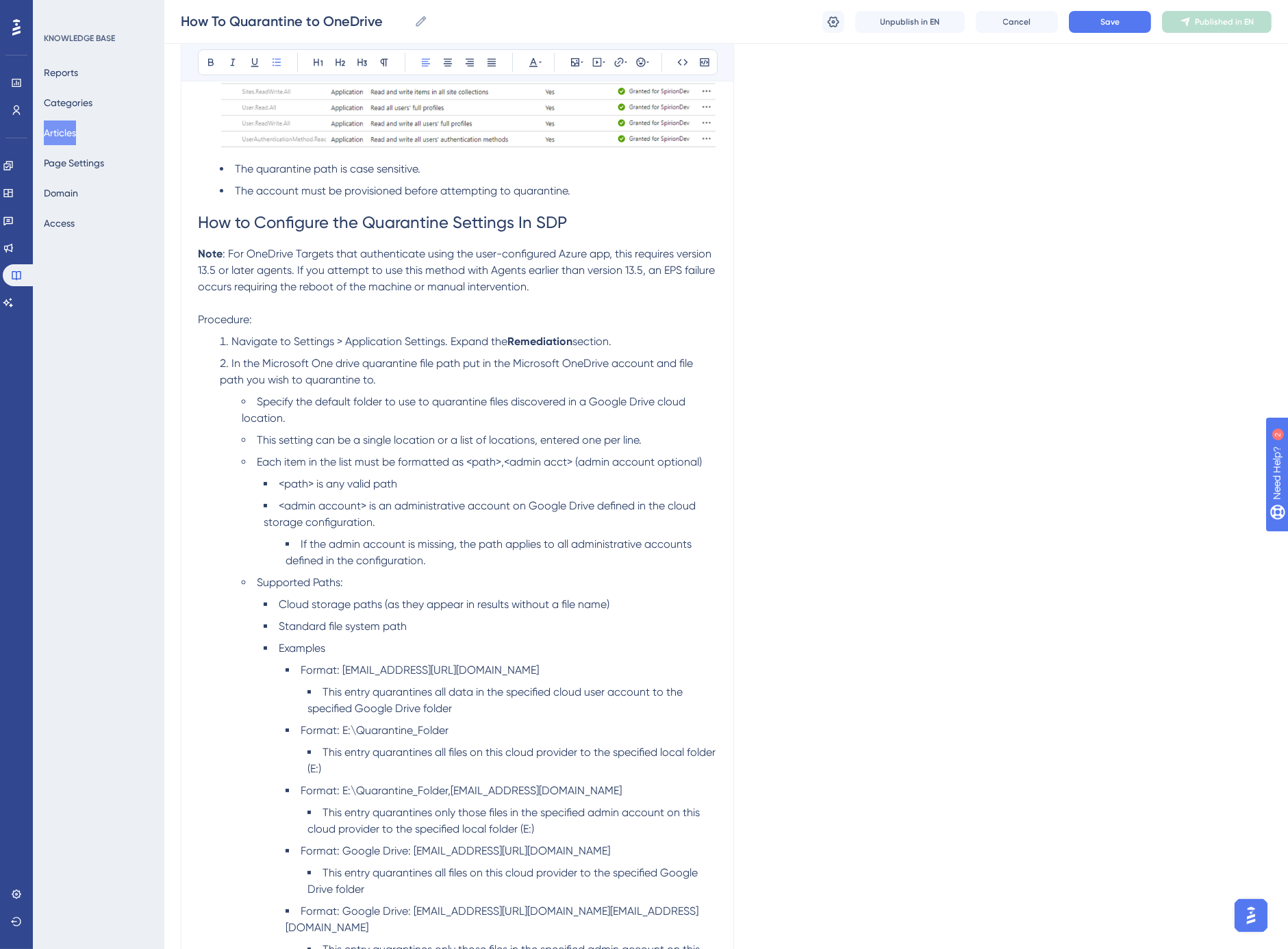
click at [294, 645] on span "Examples" at bounding box center [301, 648] width 46 height 13
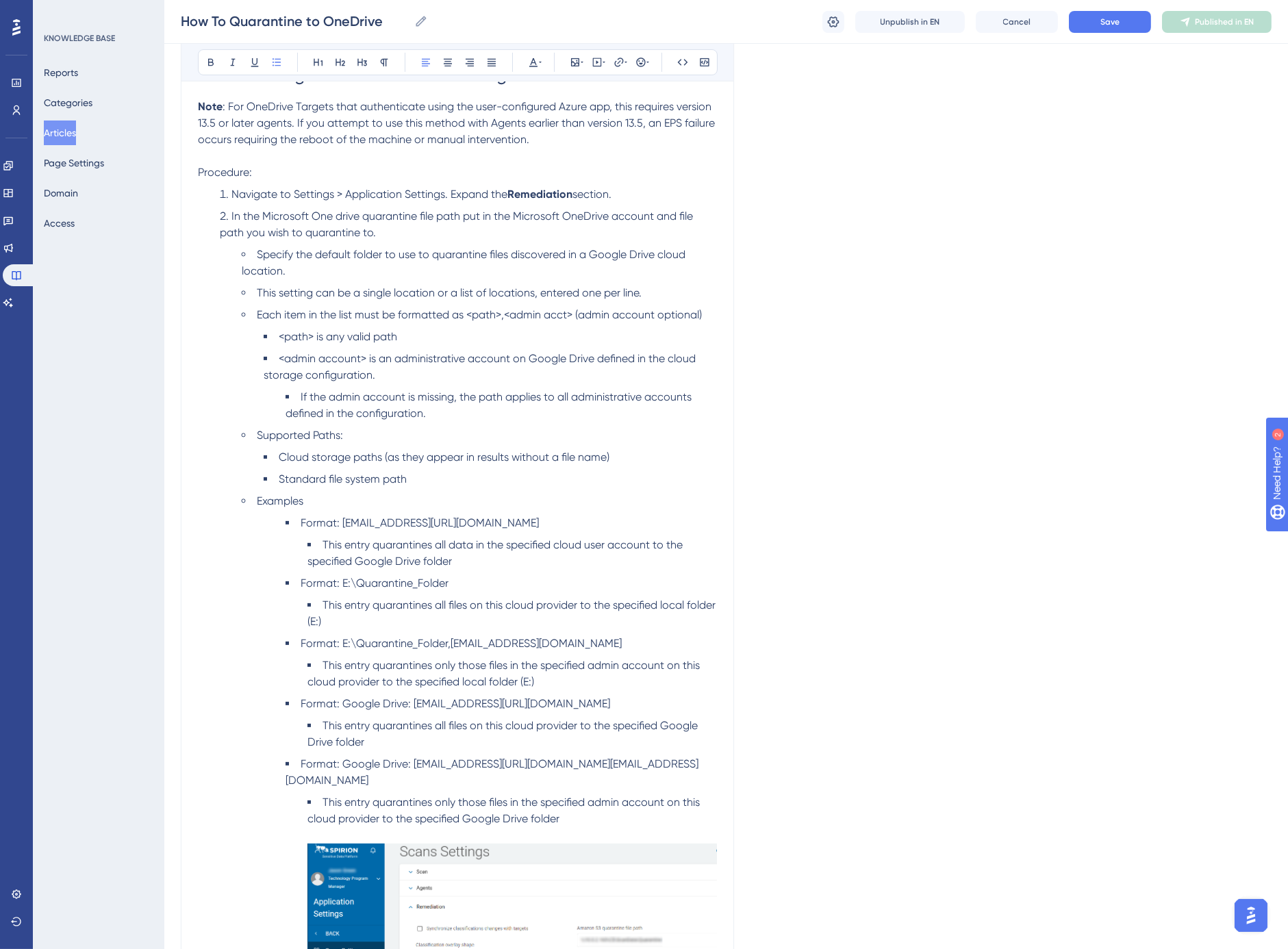
scroll to position [861, 0]
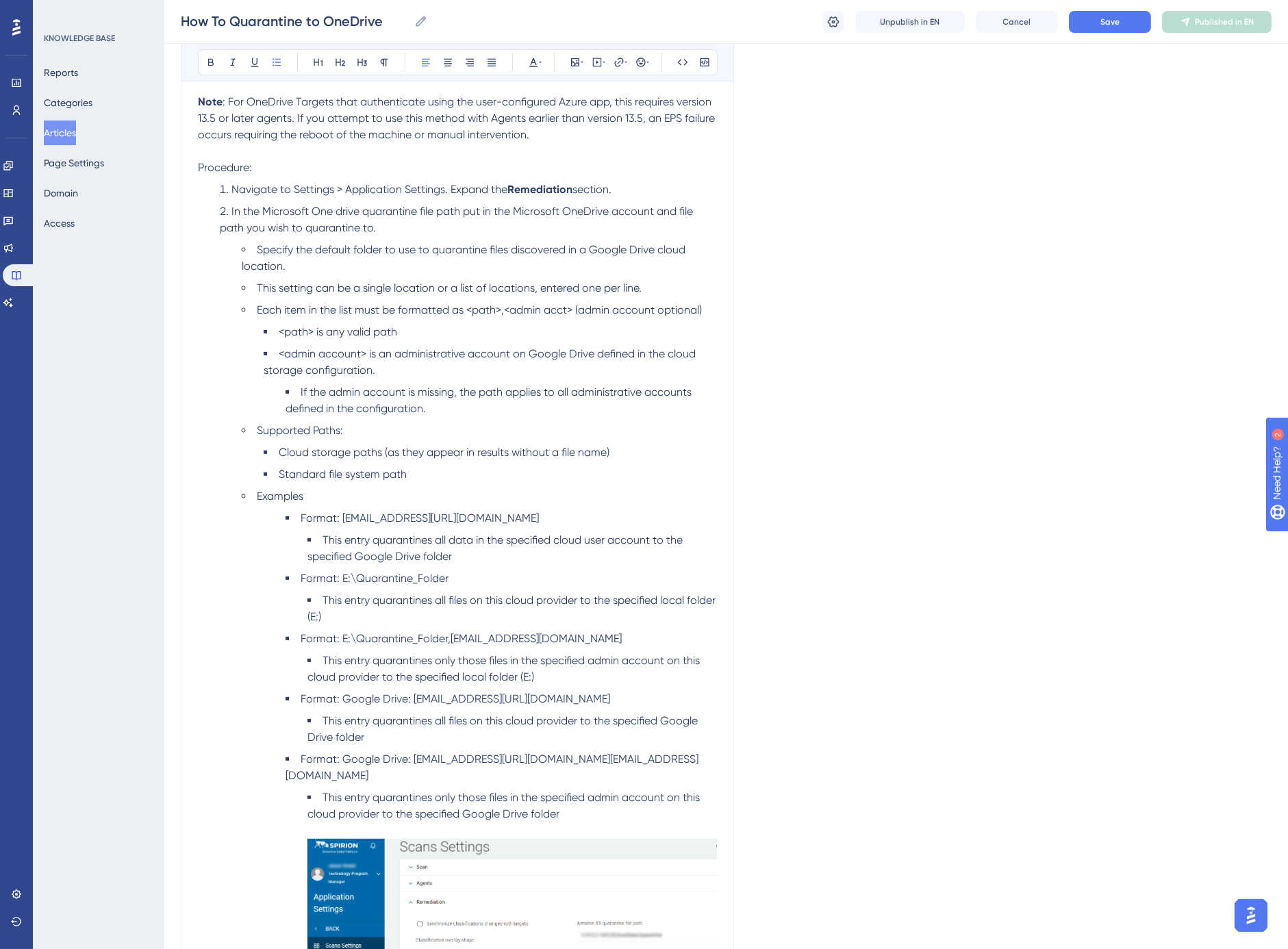
click at [325, 518] on span "Format: [EMAIL_ADDRESS][URL][DOMAIN_NAME]" at bounding box center [420, 518] width 239 height 13
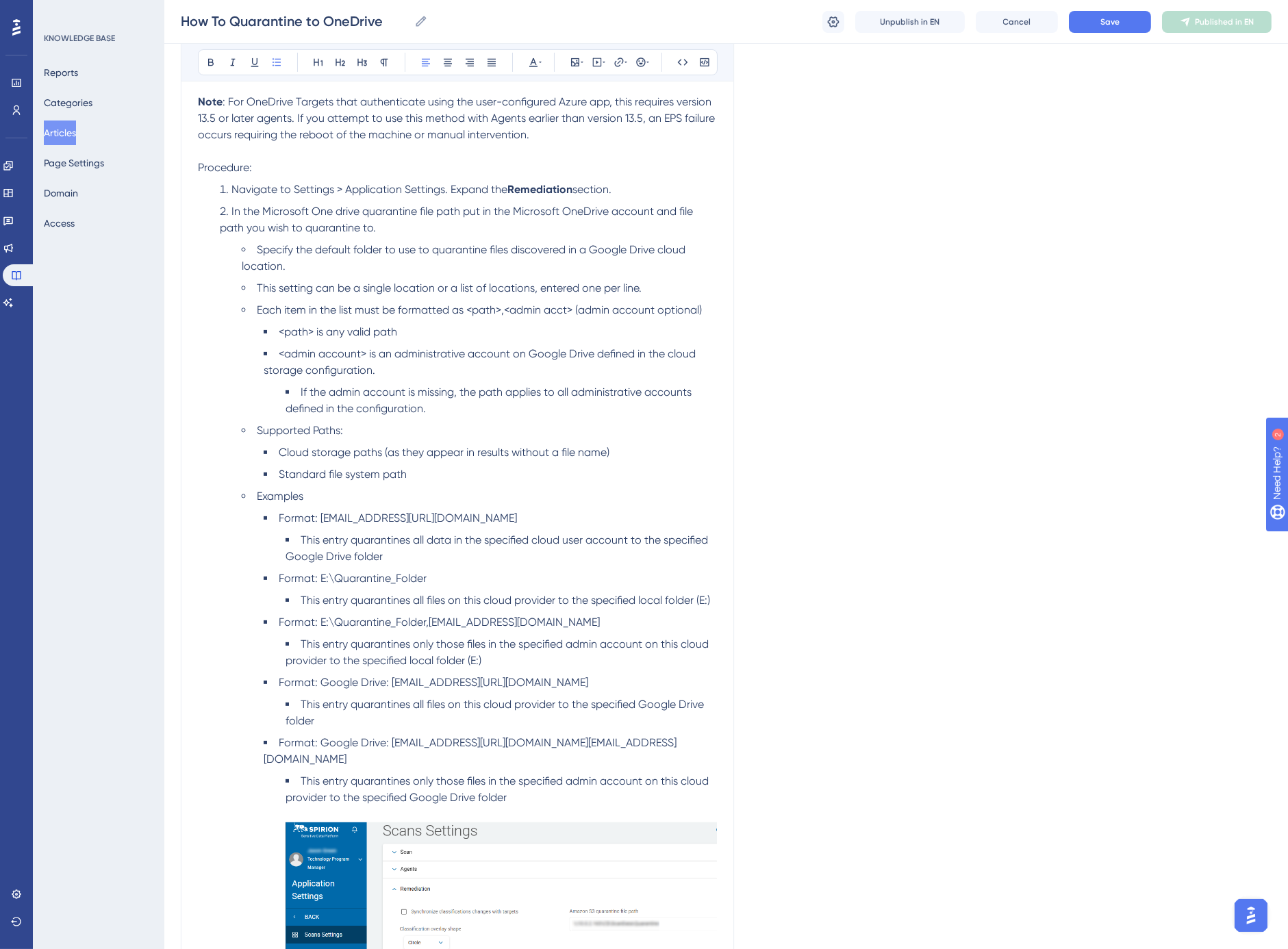
click at [411, 514] on span "Format: [EMAIL_ADDRESS][URL][DOMAIN_NAME]" at bounding box center [398, 518] width 239 height 13
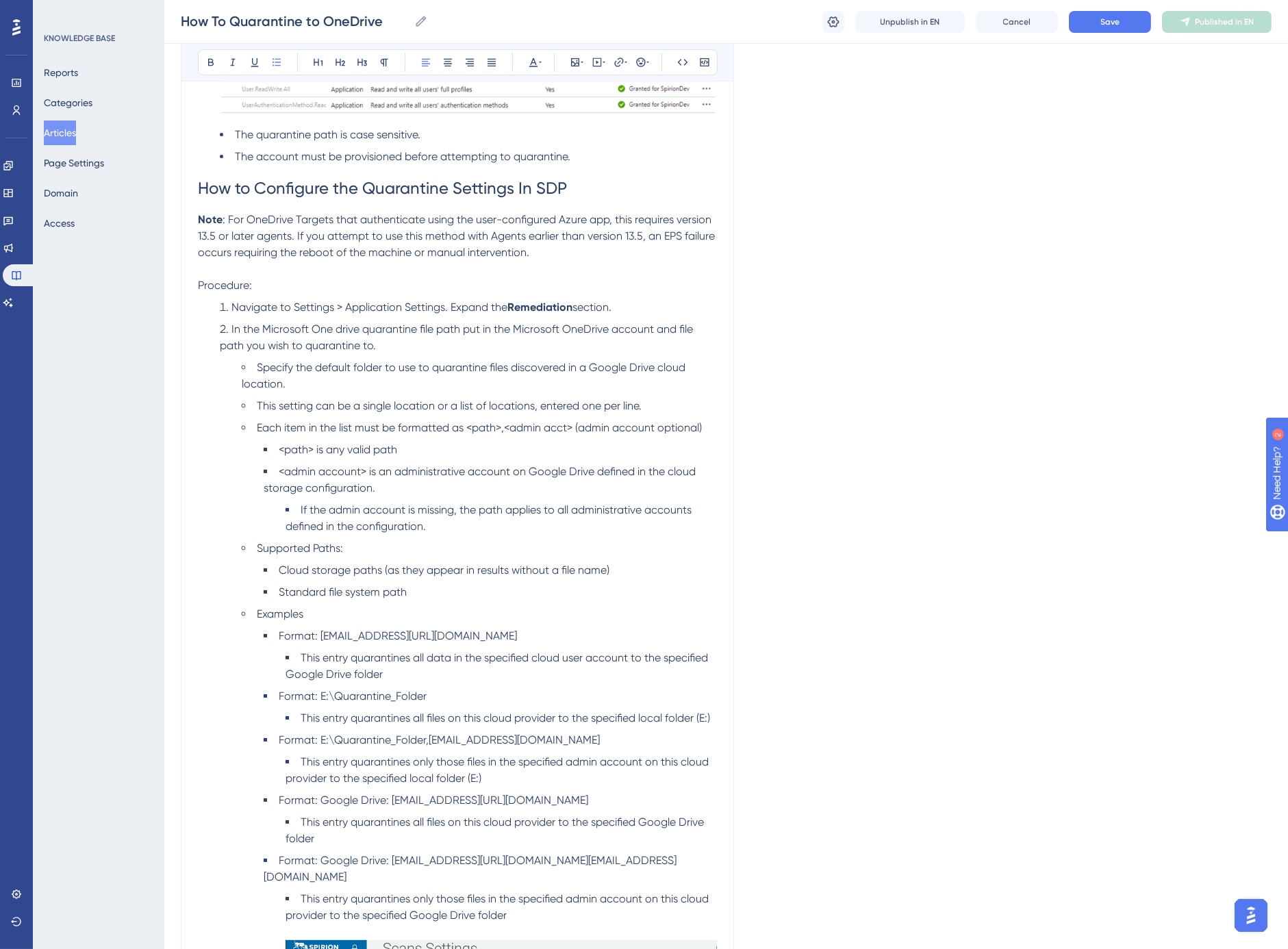
scroll to position [710, 0]
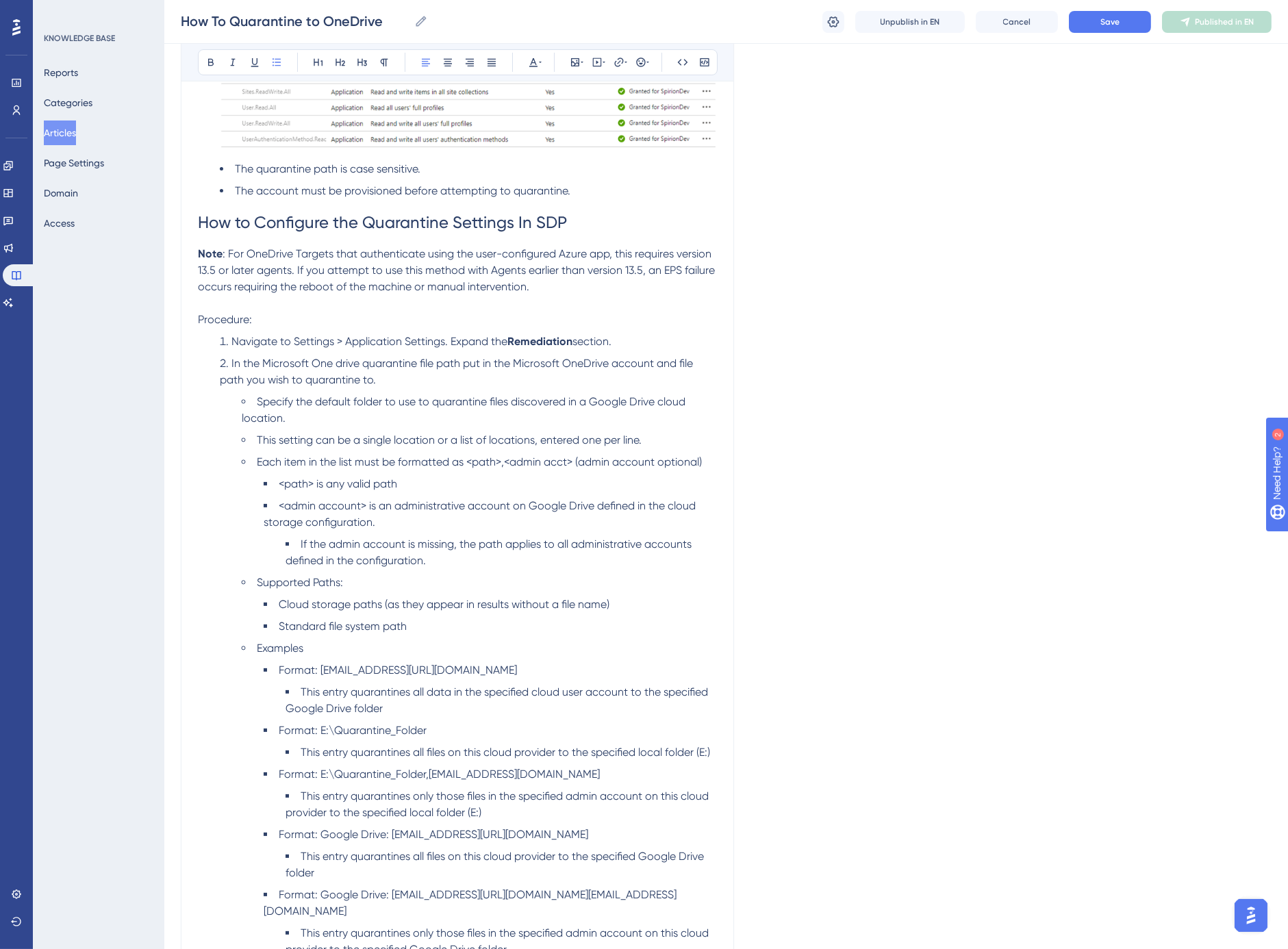
click at [461, 341] on span "Navigate to Settings > Application Settings. Expand the" at bounding box center [369, 341] width 276 height 13
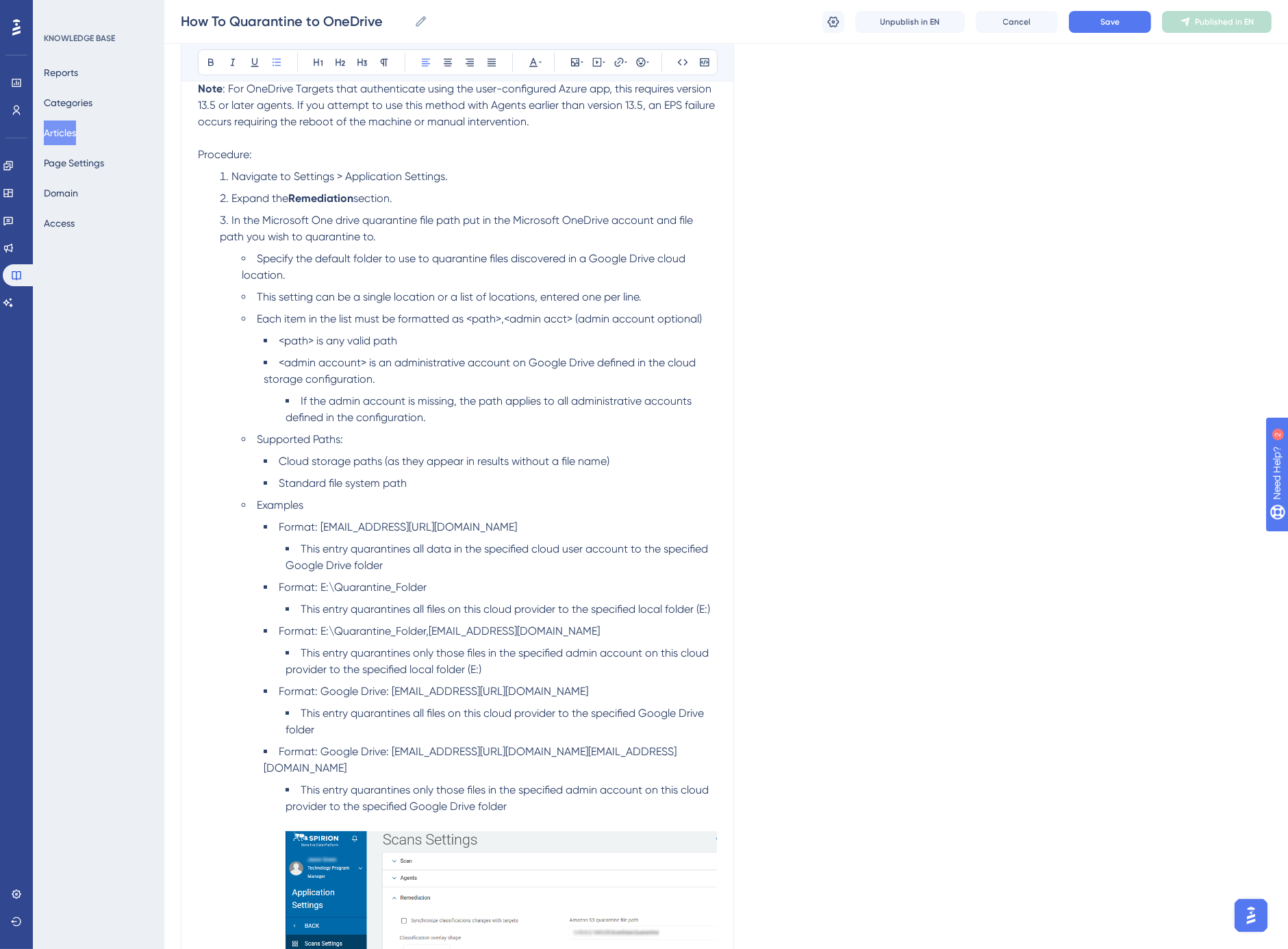
scroll to position [786, 0]
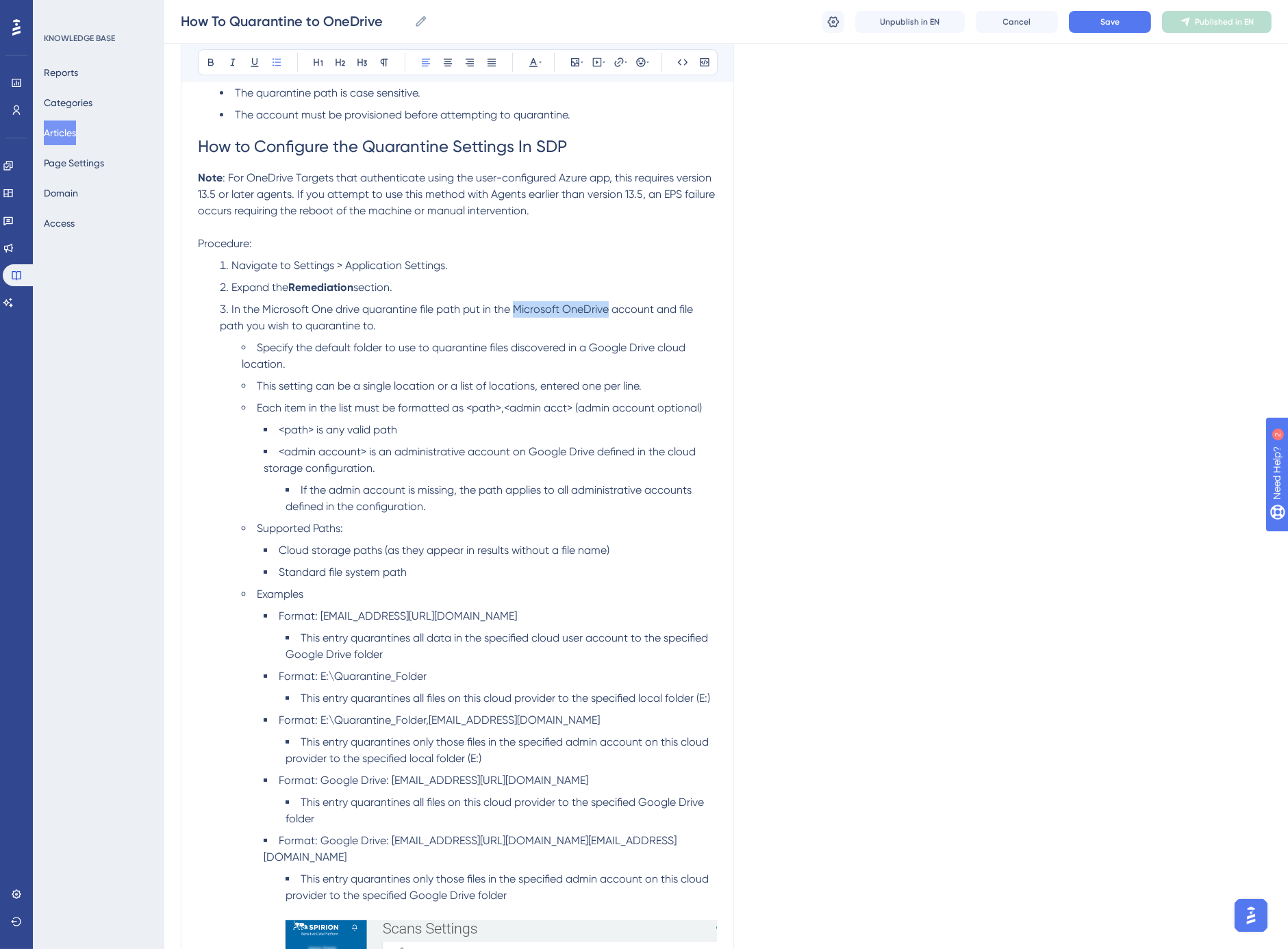
drag, startPoint x: 515, startPoint y: 307, endPoint x: 608, endPoint y: 311, distance: 93.1
click at [608, 311] on span "In the Microsoft One drive quarantine file path put in the Microsoft OneDrive a…" at bounding box center [458, 317] width 476 height 29
copy span "Microsoft OneDrive"
click at [601, 347] on span "Specify the default folder to use to quarantine files discovered in a Google Dr…" at bounding box center [464, 356] width 447 height 29
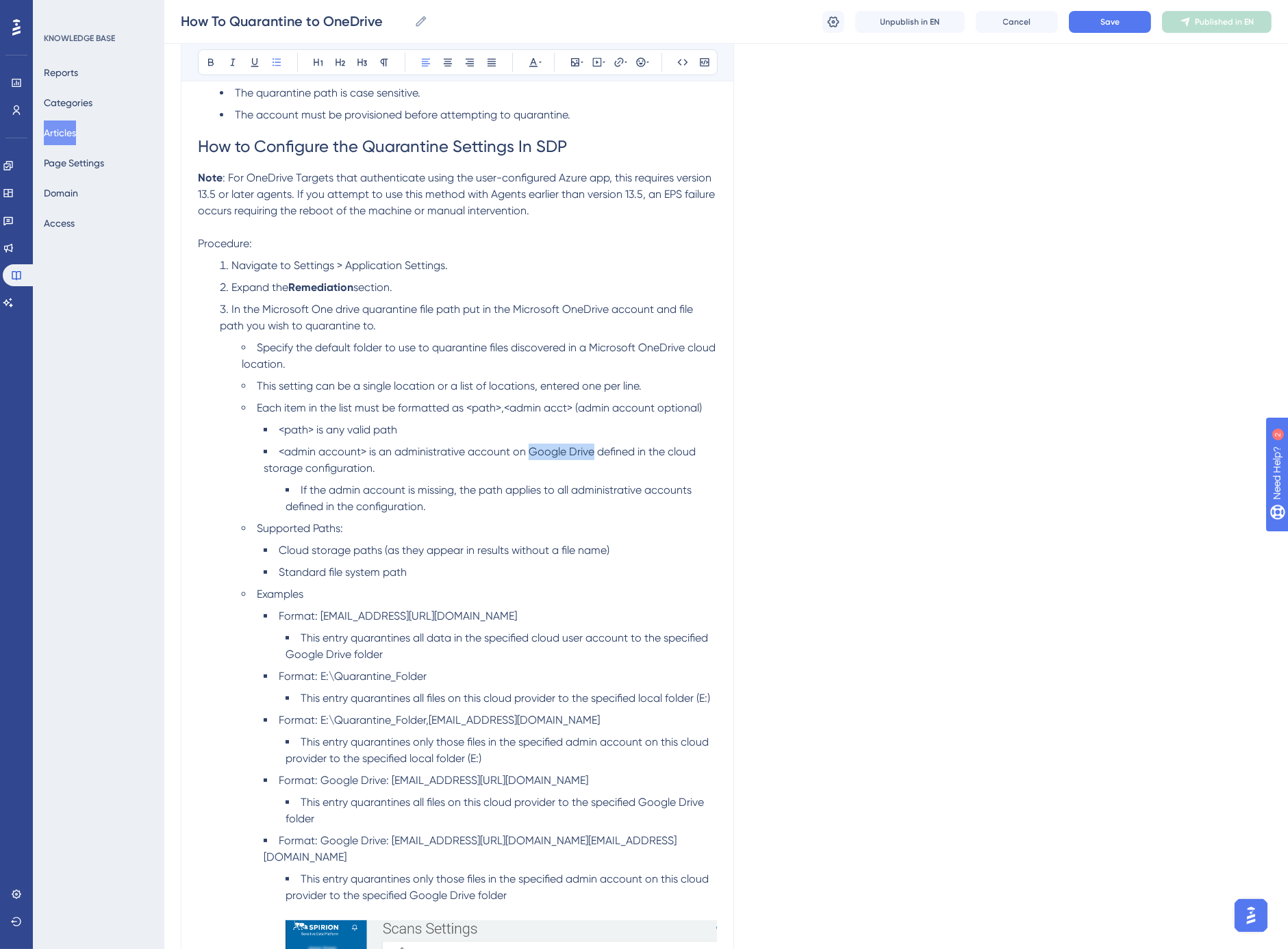
drag, startPoint x: 528, startPoint y: 450, endPoint x: 593, endPoint y: 450, distance: 65.0
click at [593, 450] on span "<admin account> is an administrative account on Google Drive defined in the clo…" at bounding box center [481, 460] width 435 height 29
drag, startPoint x: 558, startPoint y: 487, endPoint x: 423, endPoint y: 505, distance: 136.2
click at [423, 505] on span "If the admin account is missing, the path applies to all administrative account…" at bounding box center [490, 498] width 409 height 29
